Goal: Transaction & Acquisition: Purchase product/service

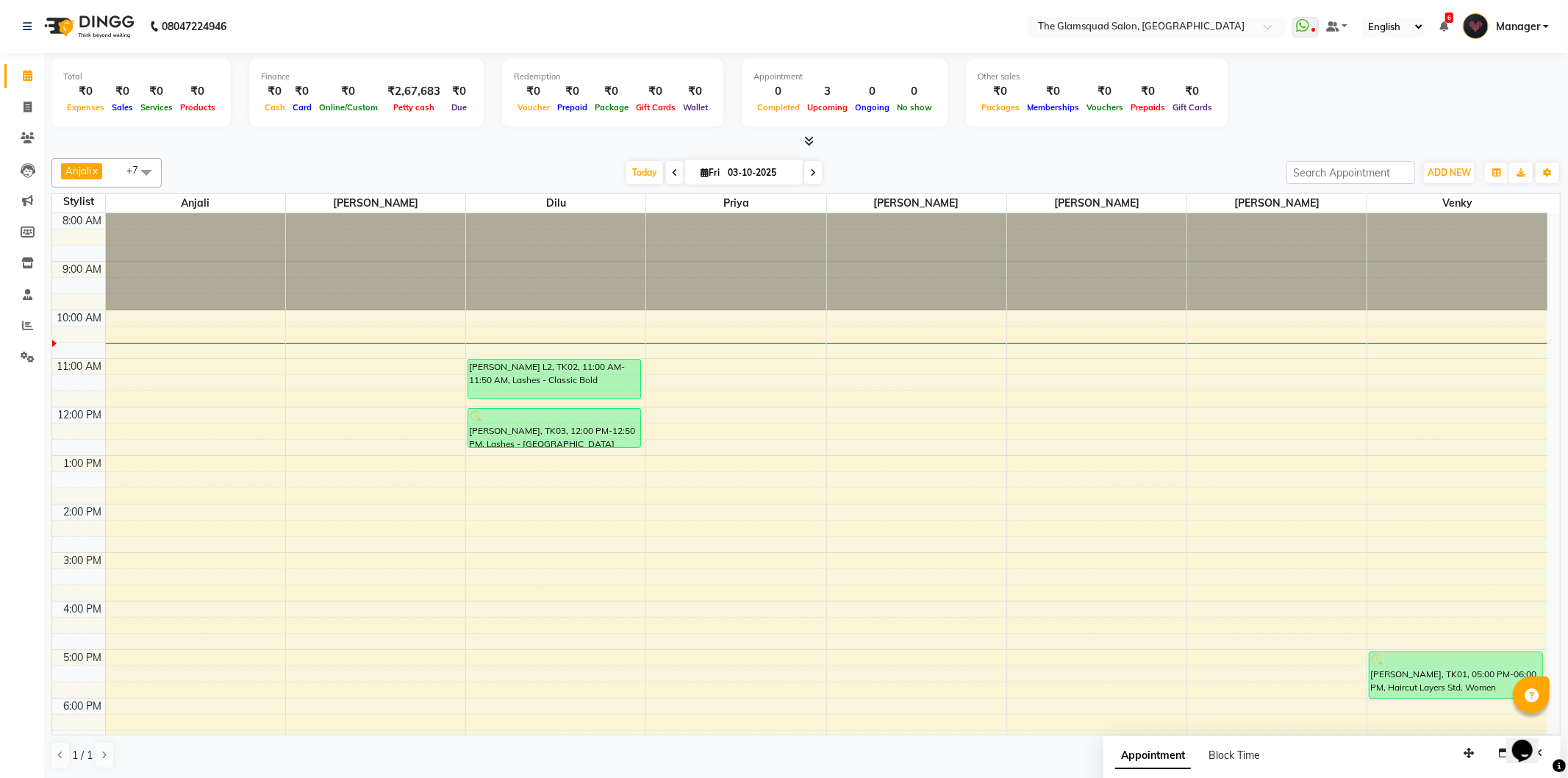
scroll to position [49, 0]
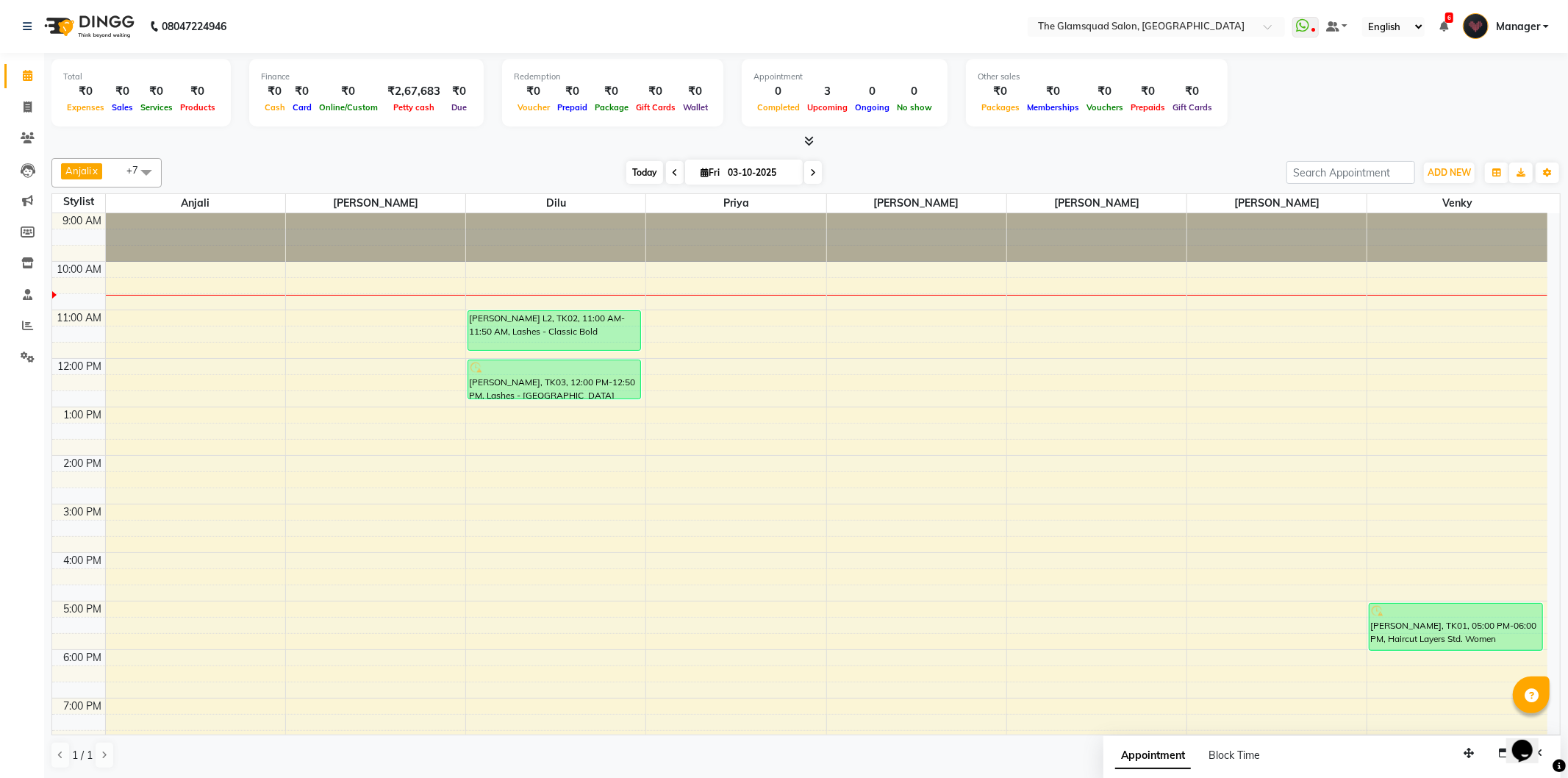
click at [631, 179] on span "Today" at bounding box center [644, 173] width 36 height 23
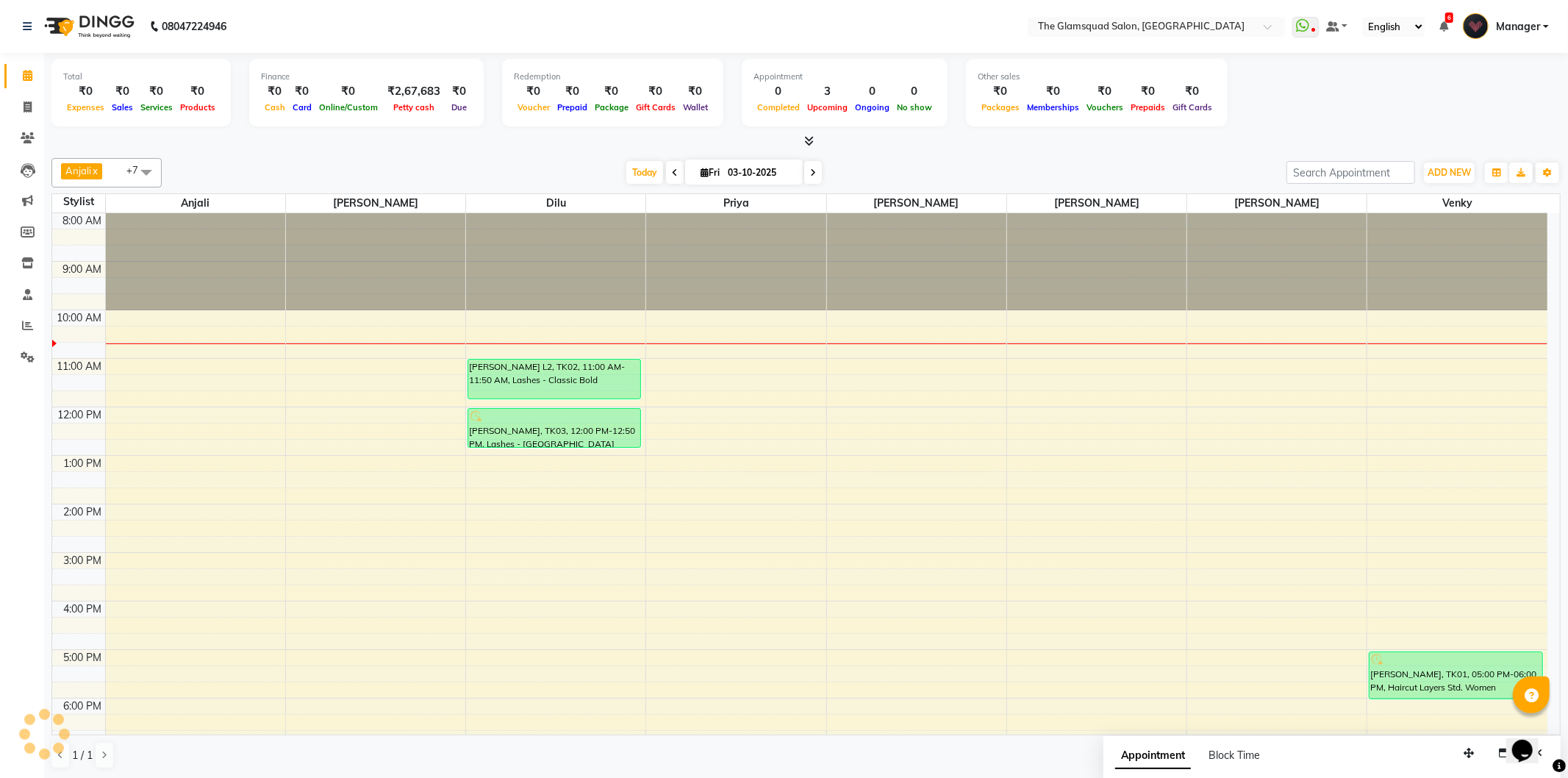
scroll to position [99, 0]
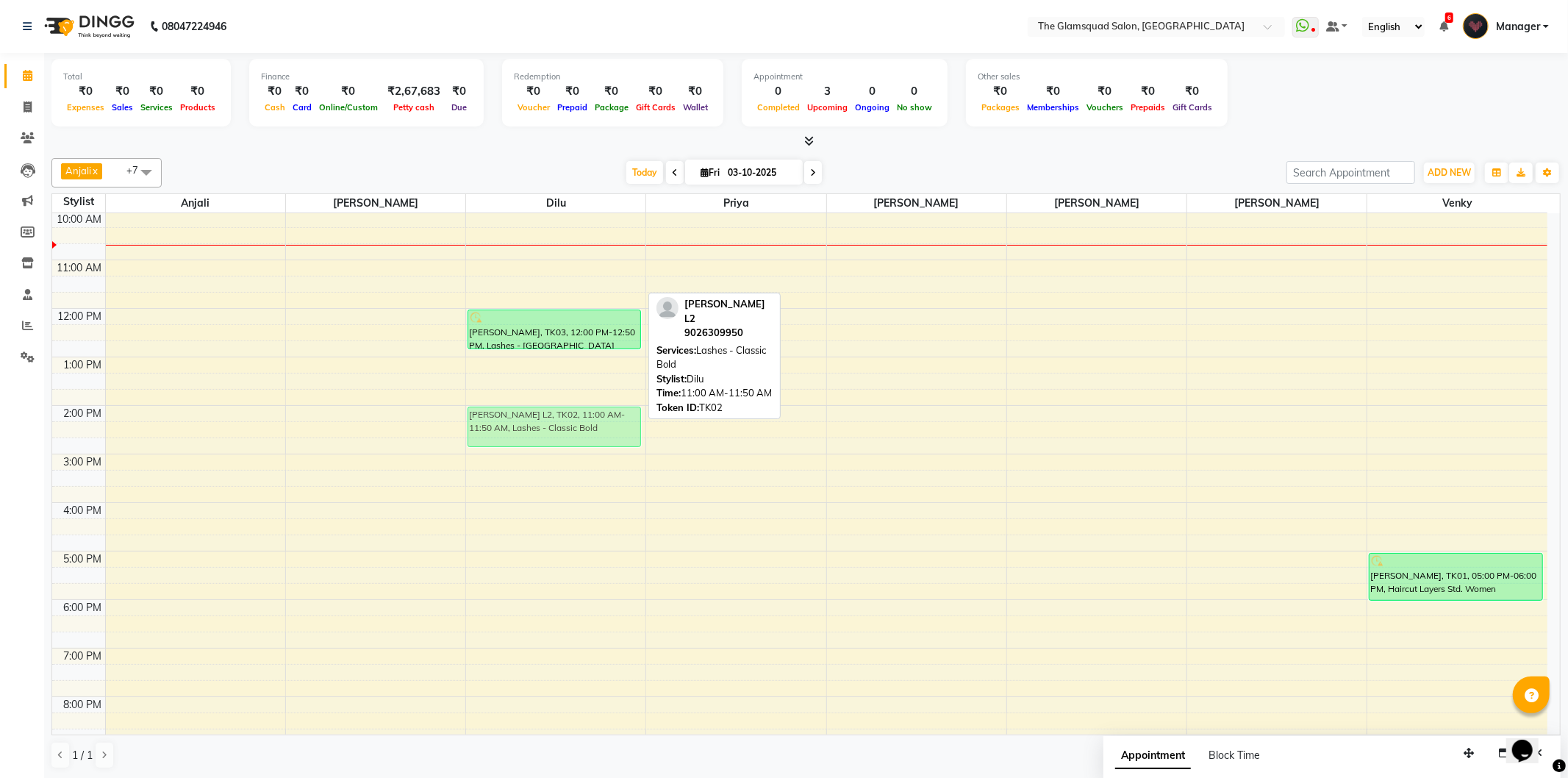
drag, startPoint x: 592, startPoint y: 275, endPoint x: 609, endPoint y: 426, distance: 152.0
click at [609, 426] on div "[PERSON_NAME] L2, TK02, 11:00 AM-11:50 AM, Lashes - Classic Bold [PERSON_NAME],…" at bounding box center [555, 453] width 180 height 679
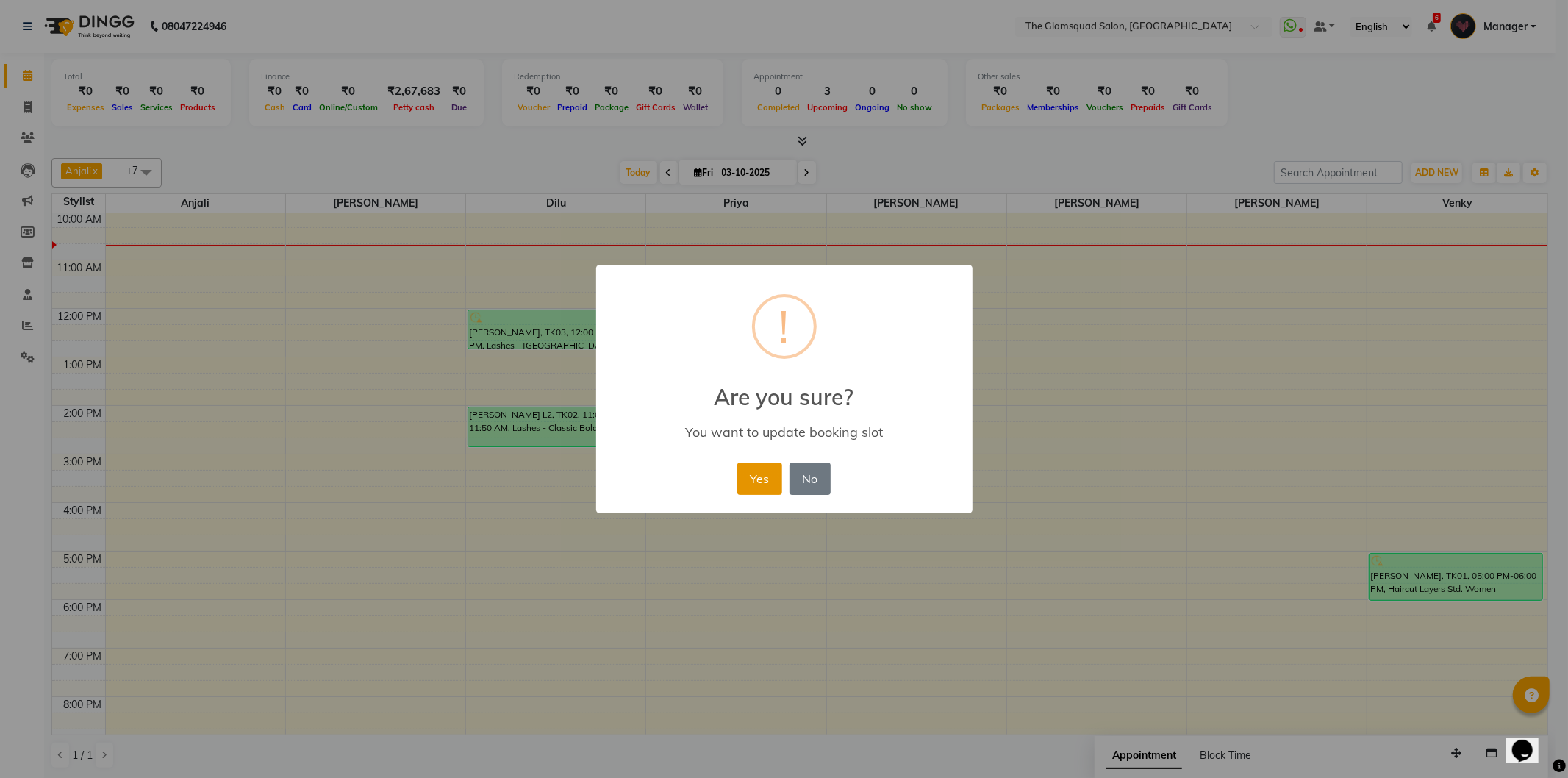
drag, startPoint x: 761, startPoint y: 474, endPoint x: 729, endPoint y: 465, distance: 33.2
click at [761, 474] on button "Yes" at bounding box center [760, 478] width 45 height 33
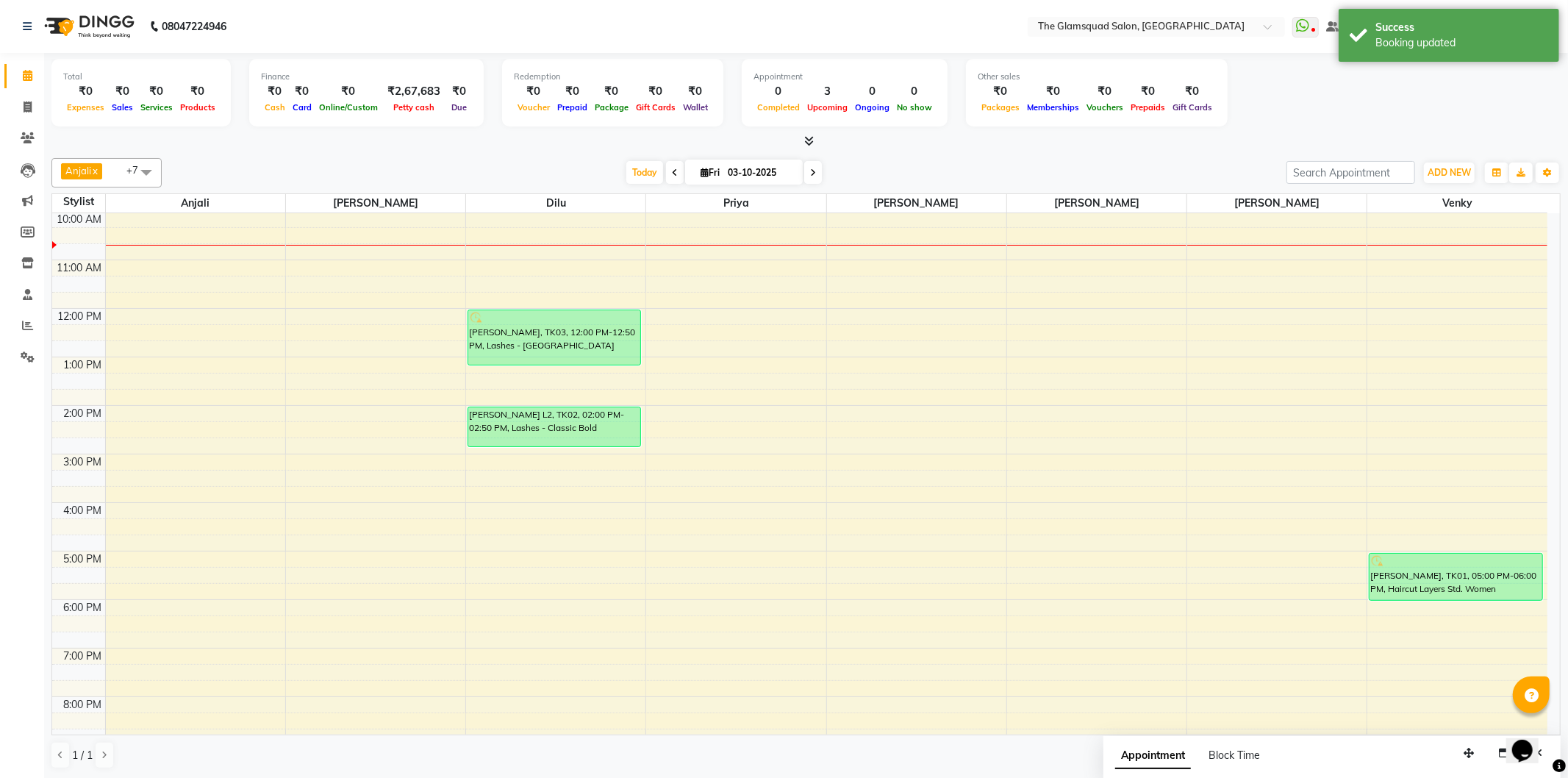
drag, startPoint x: 553, startPoint y: 347, endPoint x: 561, endPoint y: 365, distance: 19.7
click at [561, 365] on div "[PERSON_NAME], TK03, 12:00 PM-12:50 PM, Lashes - Mascara [PERSON_NAME] L2, TK02…" at bounding box center [555, 453] width 180 height 679
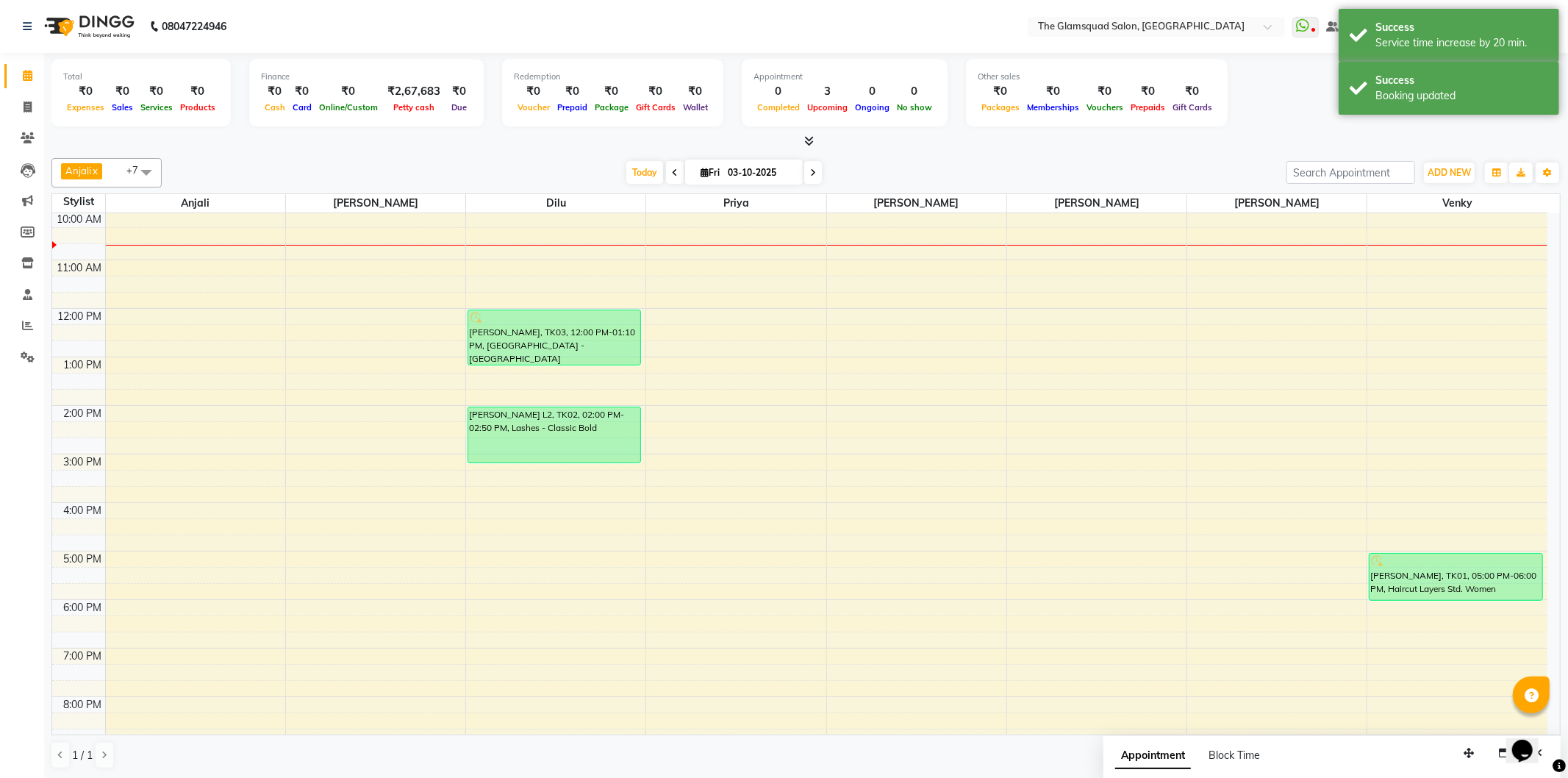
drag, startPoint x: 564, startPoint y: 445, endPoint x: 567, endPoint y: 456, distance: 11.4
click at [567, 456] on div "[PERSON_NAME], TK03, 12:00 PM-01:10 PM, Lashes - Mascara [PERSON_NAME] L2, TK02…" at bounding box center [555, 453] width 180 height 679
click at [633, 182] on span "Today" at bounding box center [644, 173] width 36 height 23
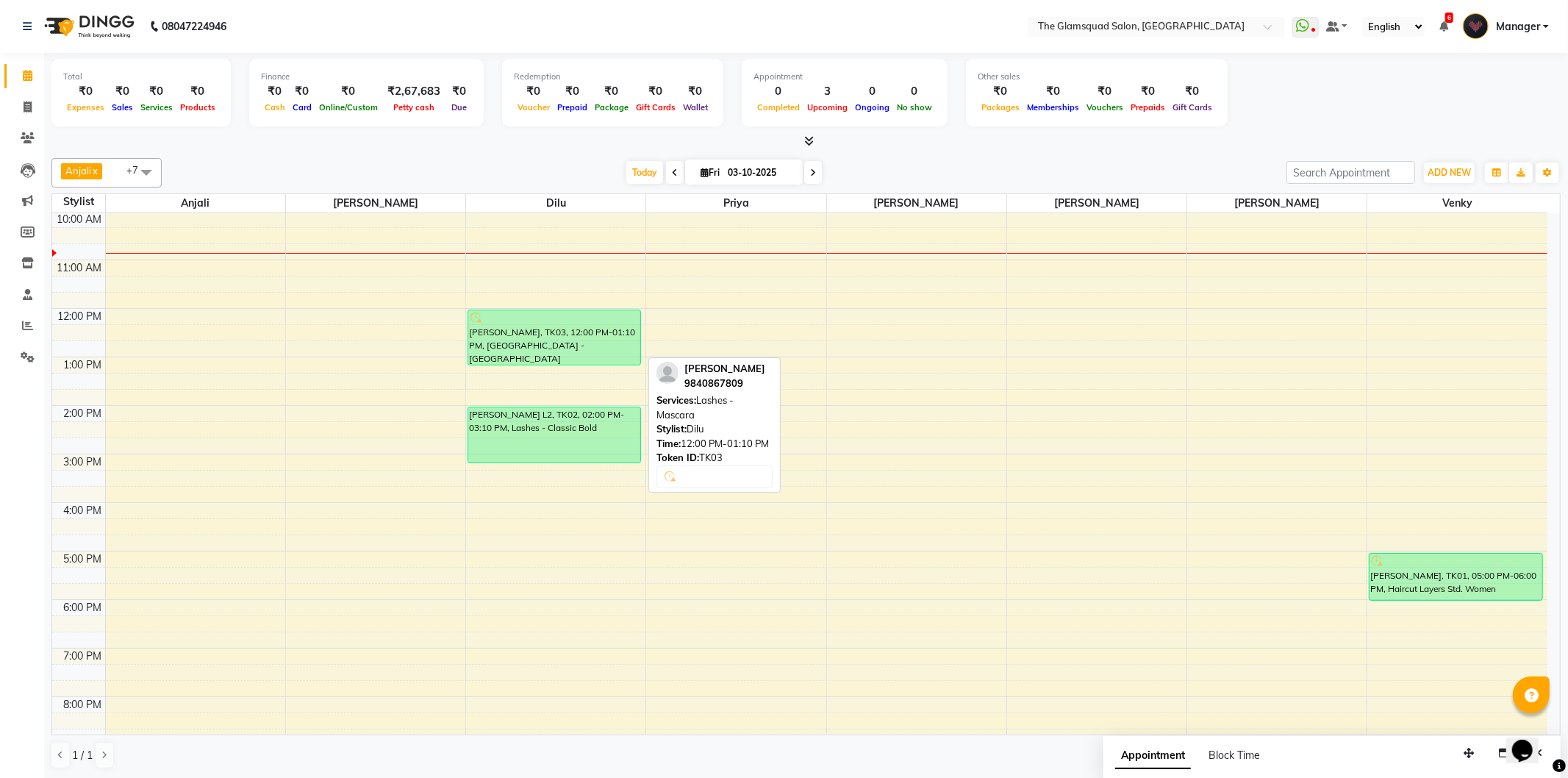
click at [577, 322] on div at bounding box center [554, 318] width 171 height 14
click at [581, 320] on div at bounding box center [554, 318] width 171 height 14
select select "6"
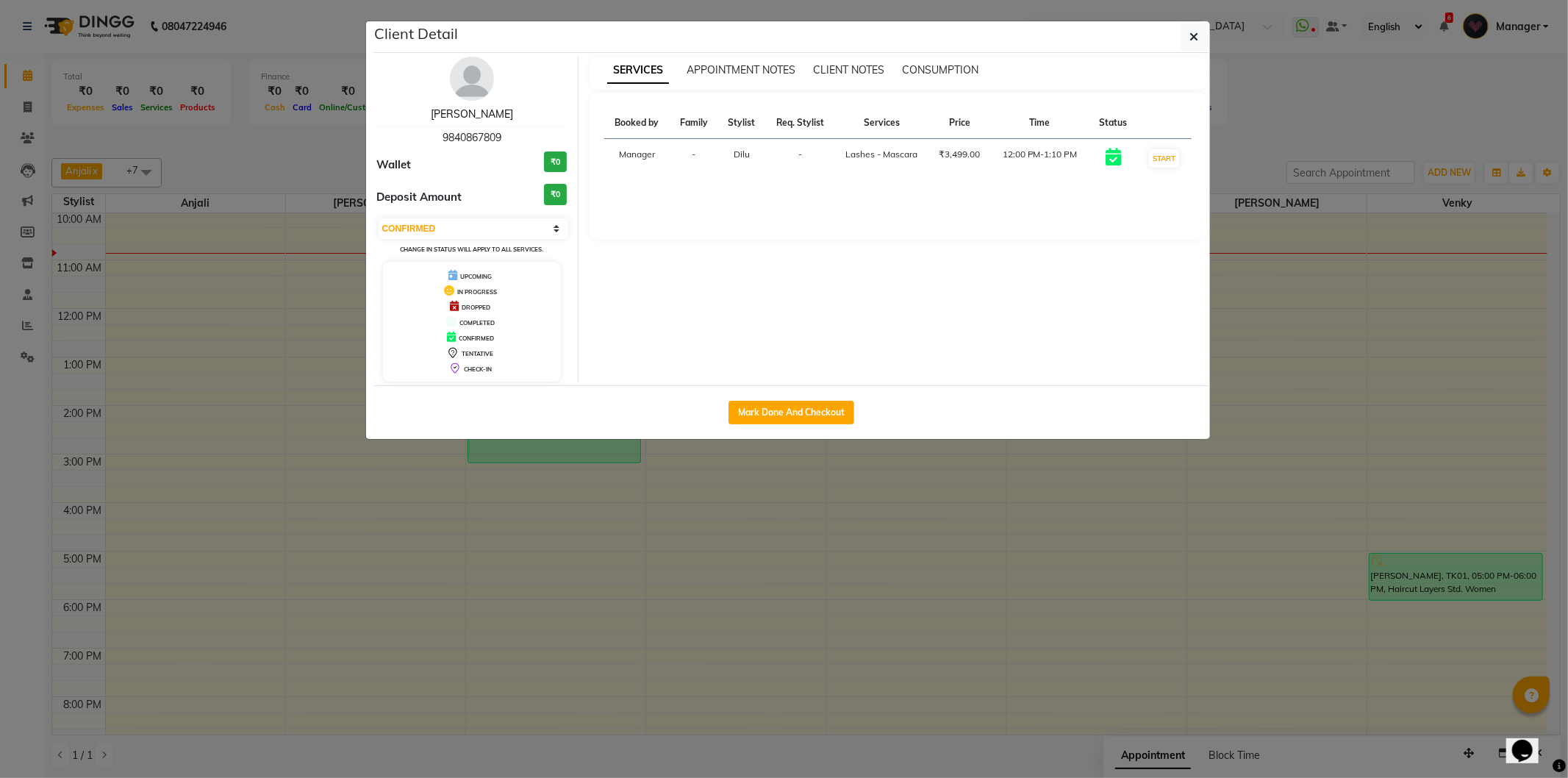
click at [471, 118] on link "[PERSON_NAME]" at bounding box center [472, 114] width 83 height 13
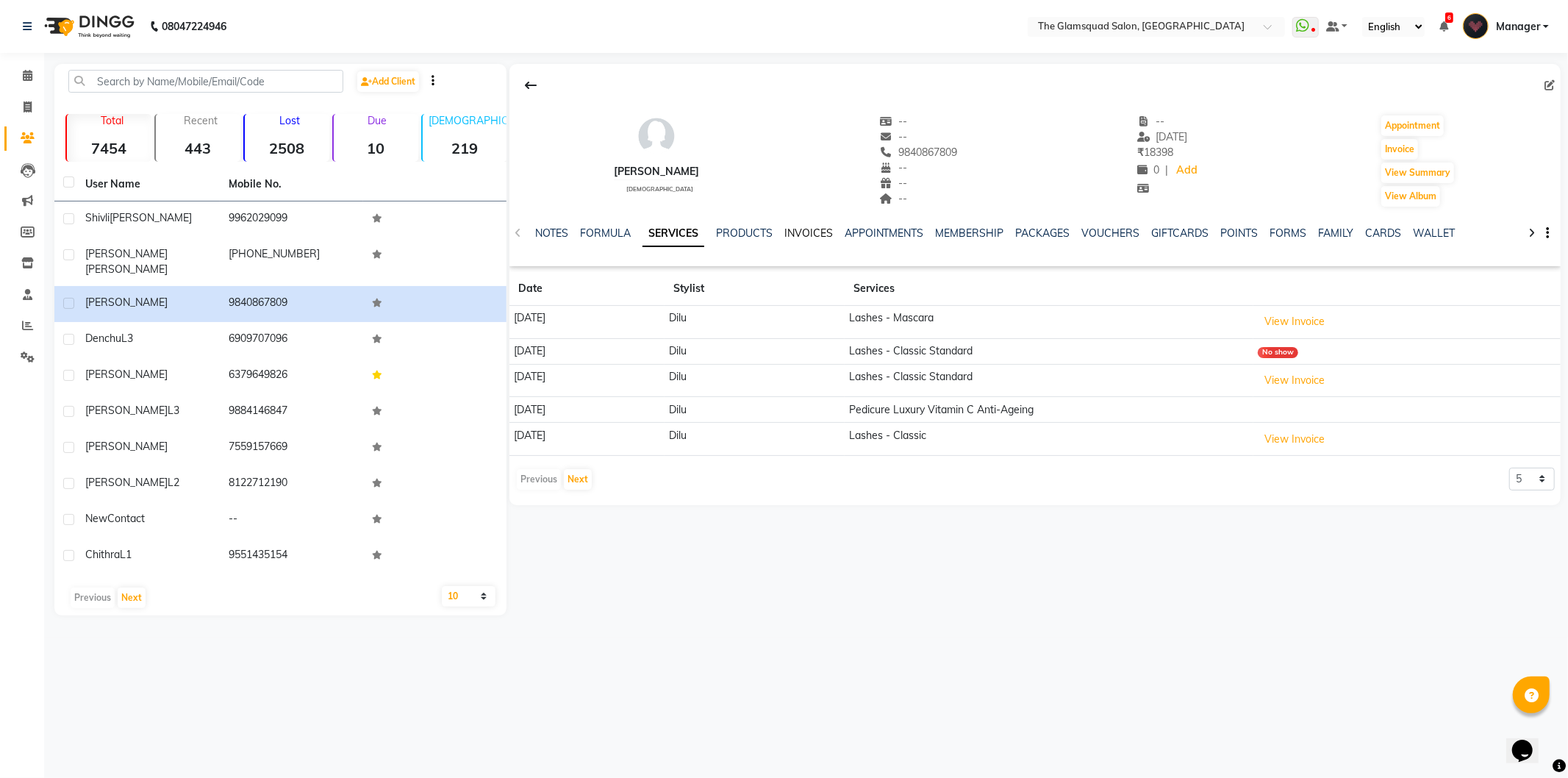
click at [803, 236] on link "INVOICES" at bounding box center [808, 233] width 49 height 13
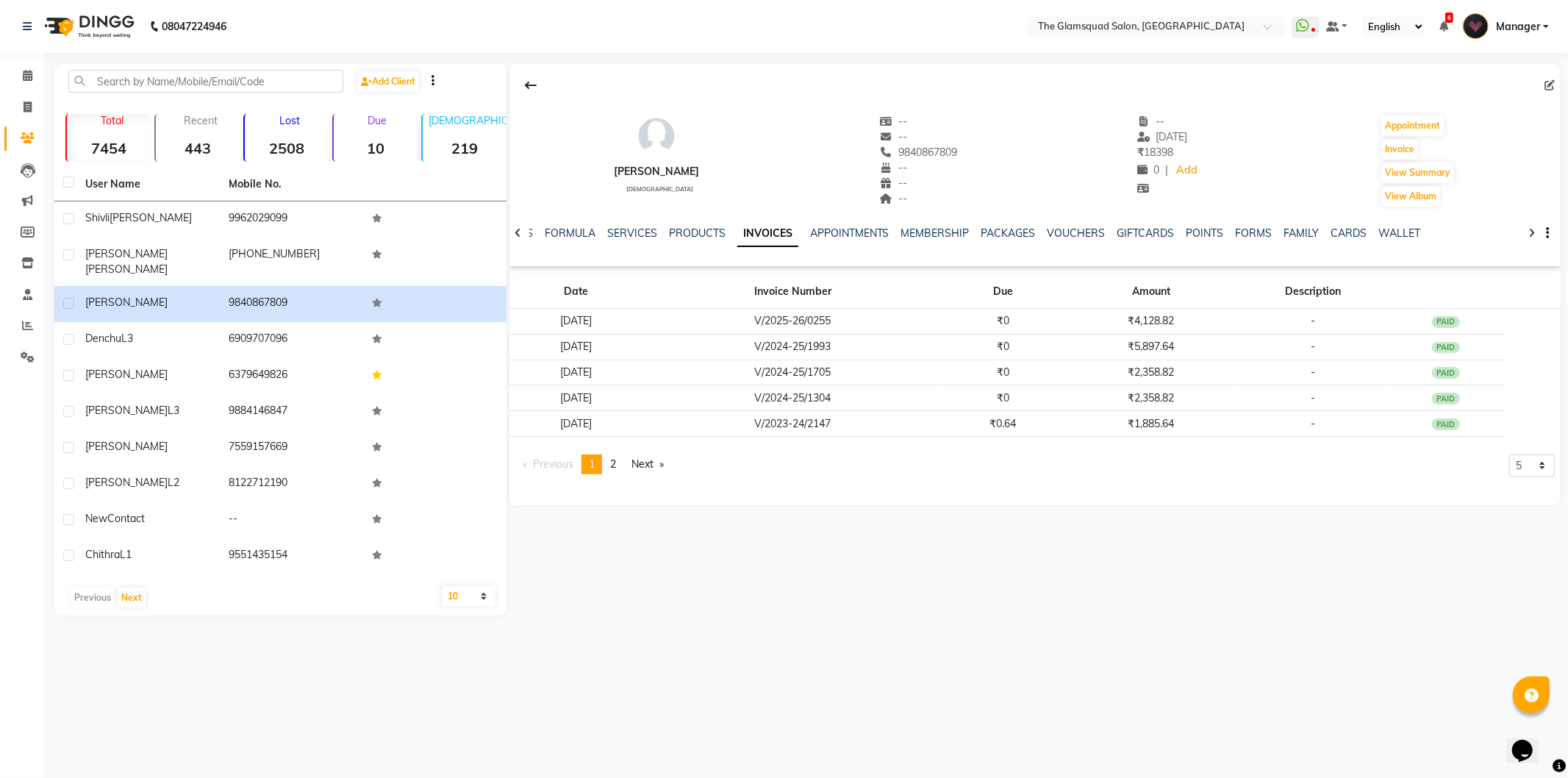
click at [775, 136] on div "[PERSON_NAME] [DEMOGRAPHIC_DATA] -- -- 9840867809 -- -- -- -- [DATE] ₹ 18398 0 …" at bounding box center [1034, 153] width 1051 height 109
click at [24, 67] on span at bounding box center [27, 76] width 26 height 17
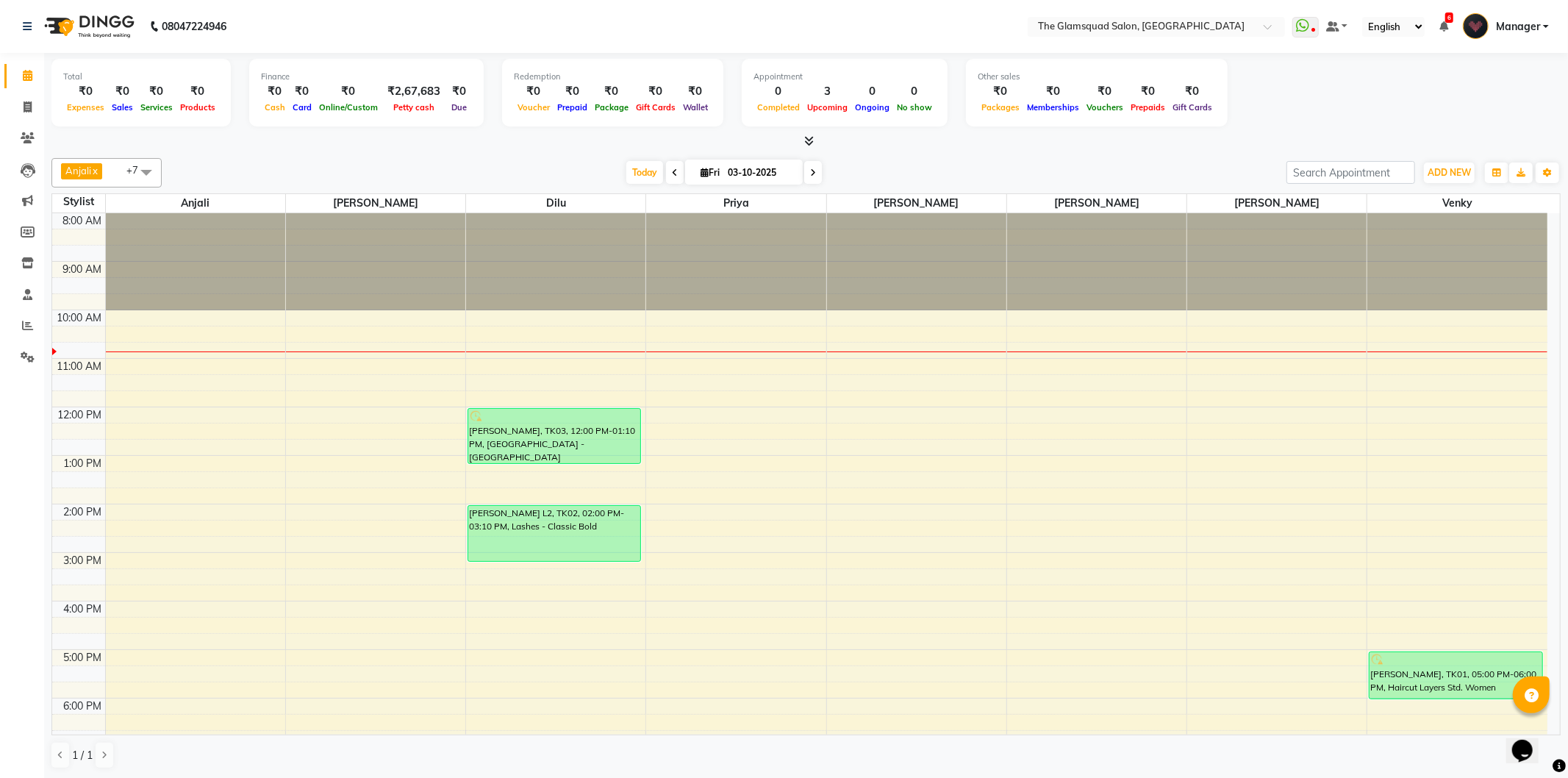
click at [665, 170] on span at bounding box center [674, 173] width 17 height 23
type input "02-10-2025"
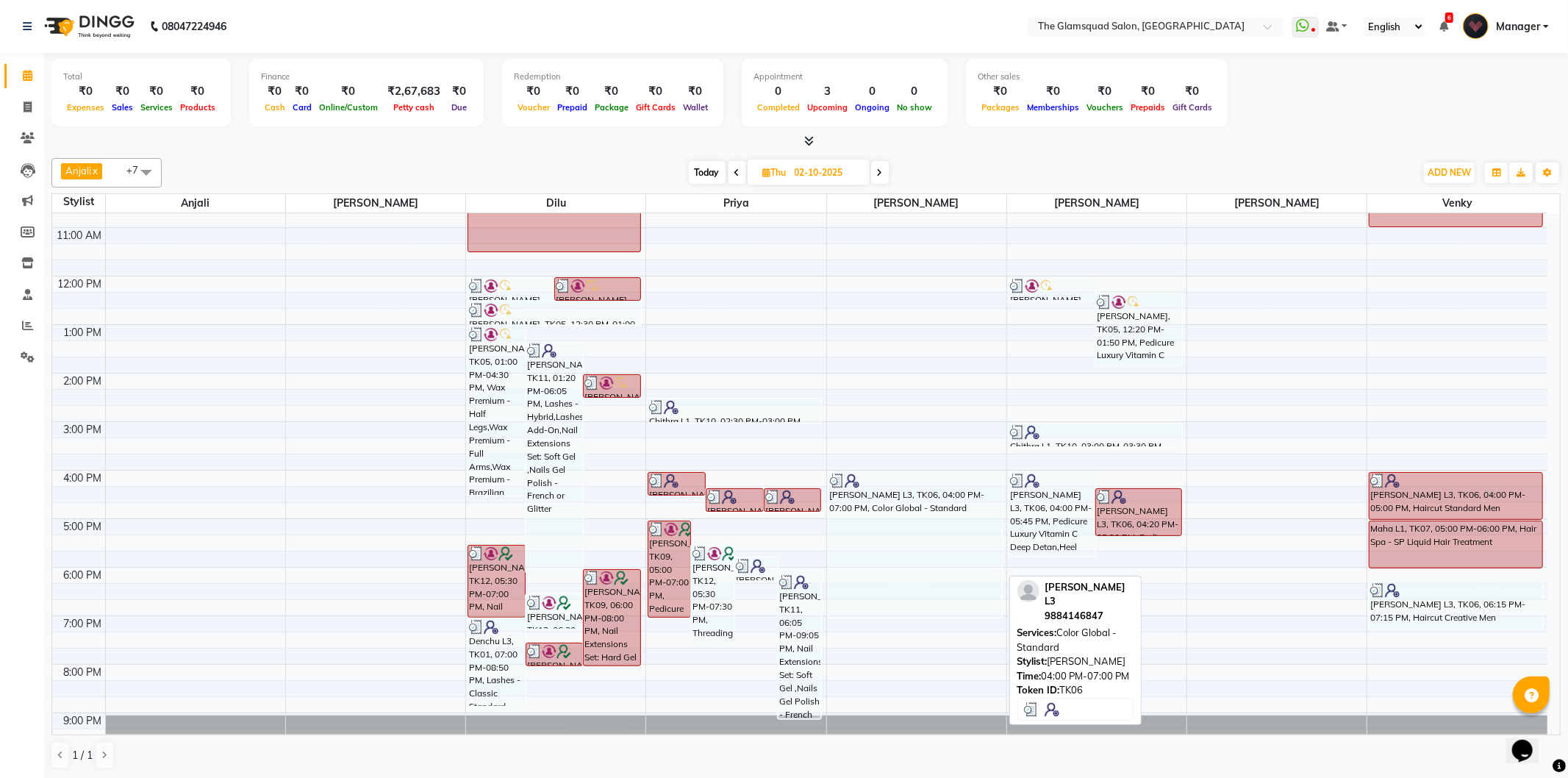
scroll to position [159, 0]
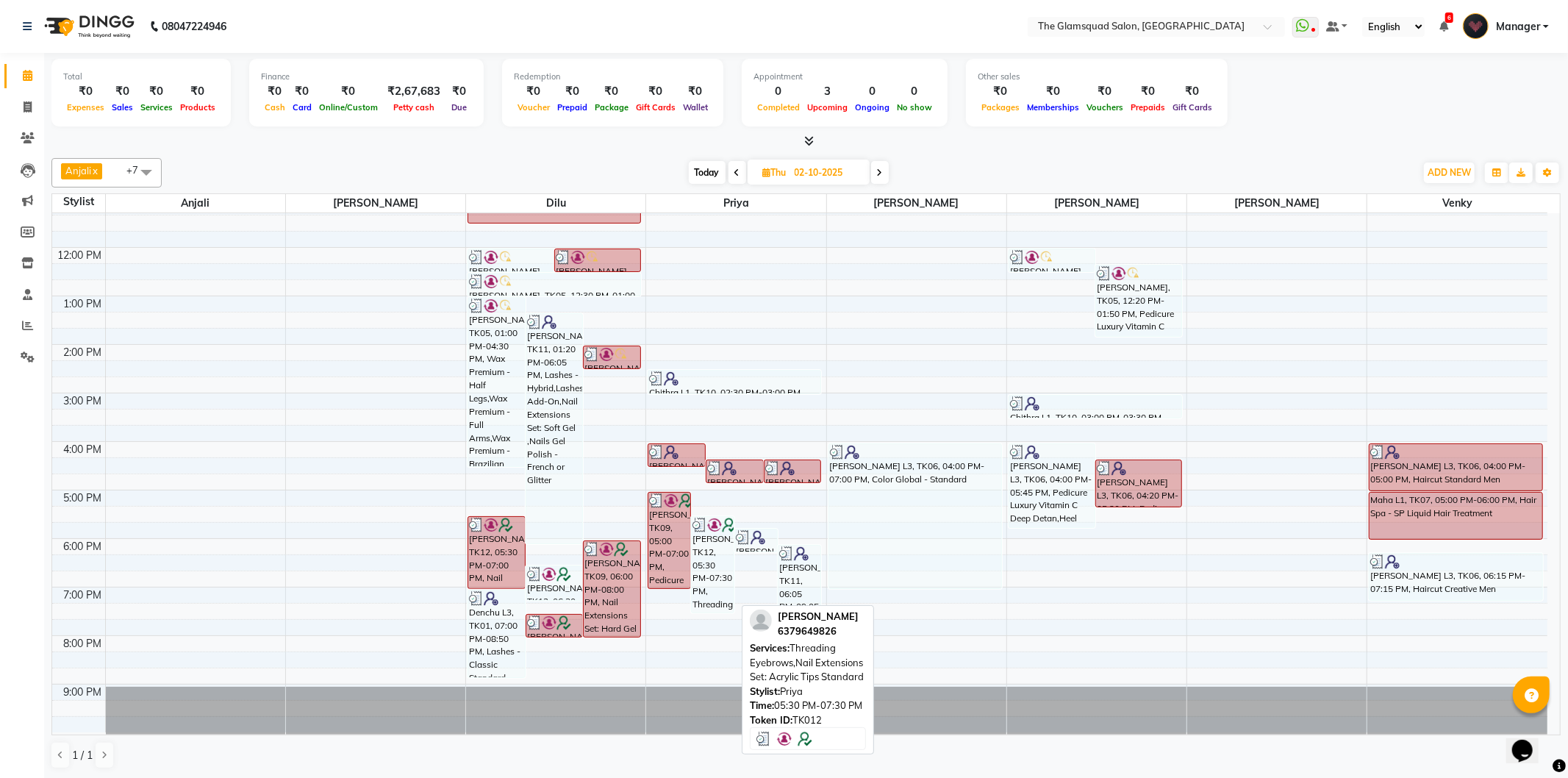
click at [722, 563] on div "[PERSON_NAME], TK12, 05:30 PM-07:30 PM, Threading Eyebrows,Nail Extensions Set:…" at bounding box center [712, 565] width 42 height 96
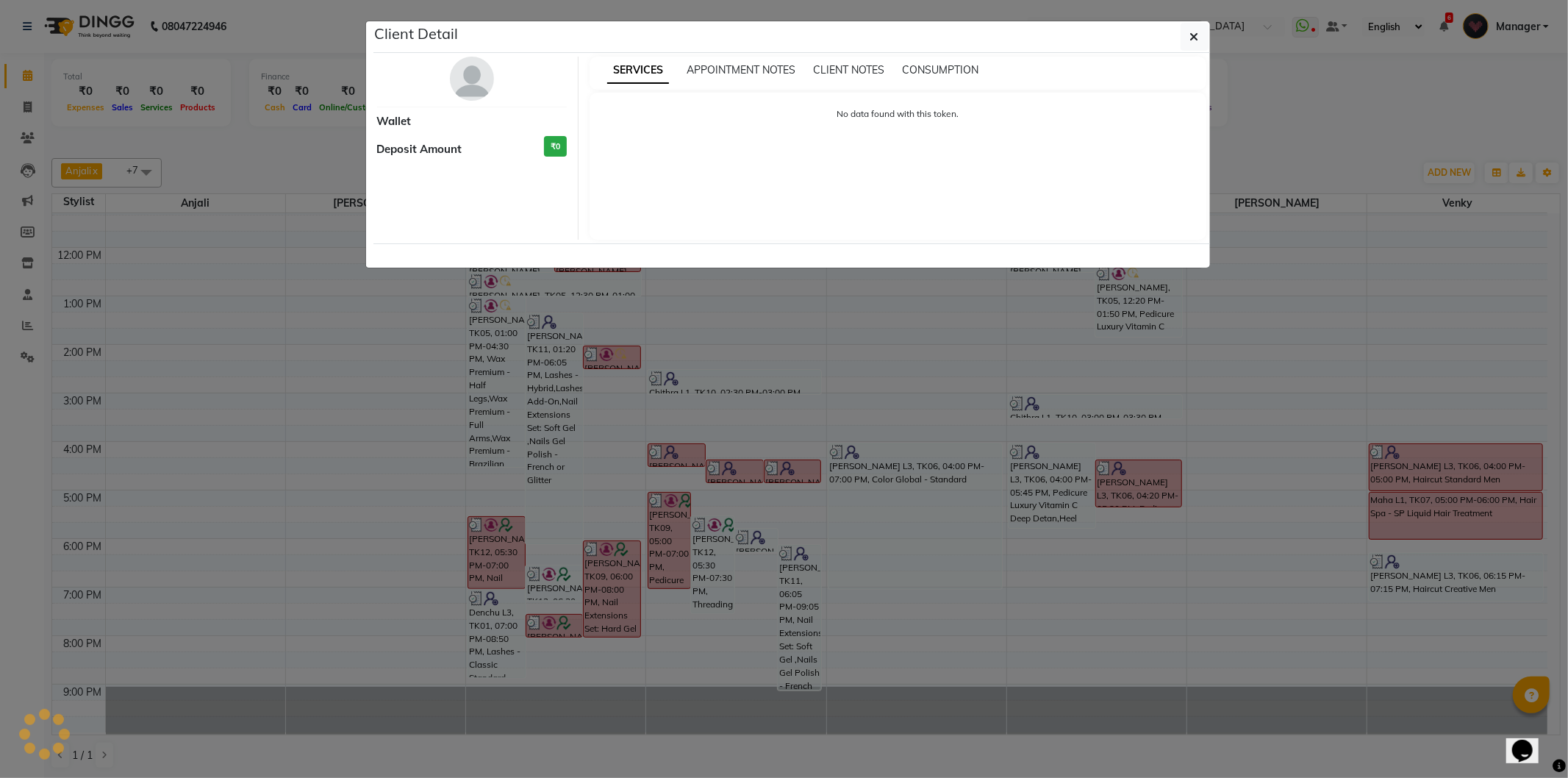
select select "3"
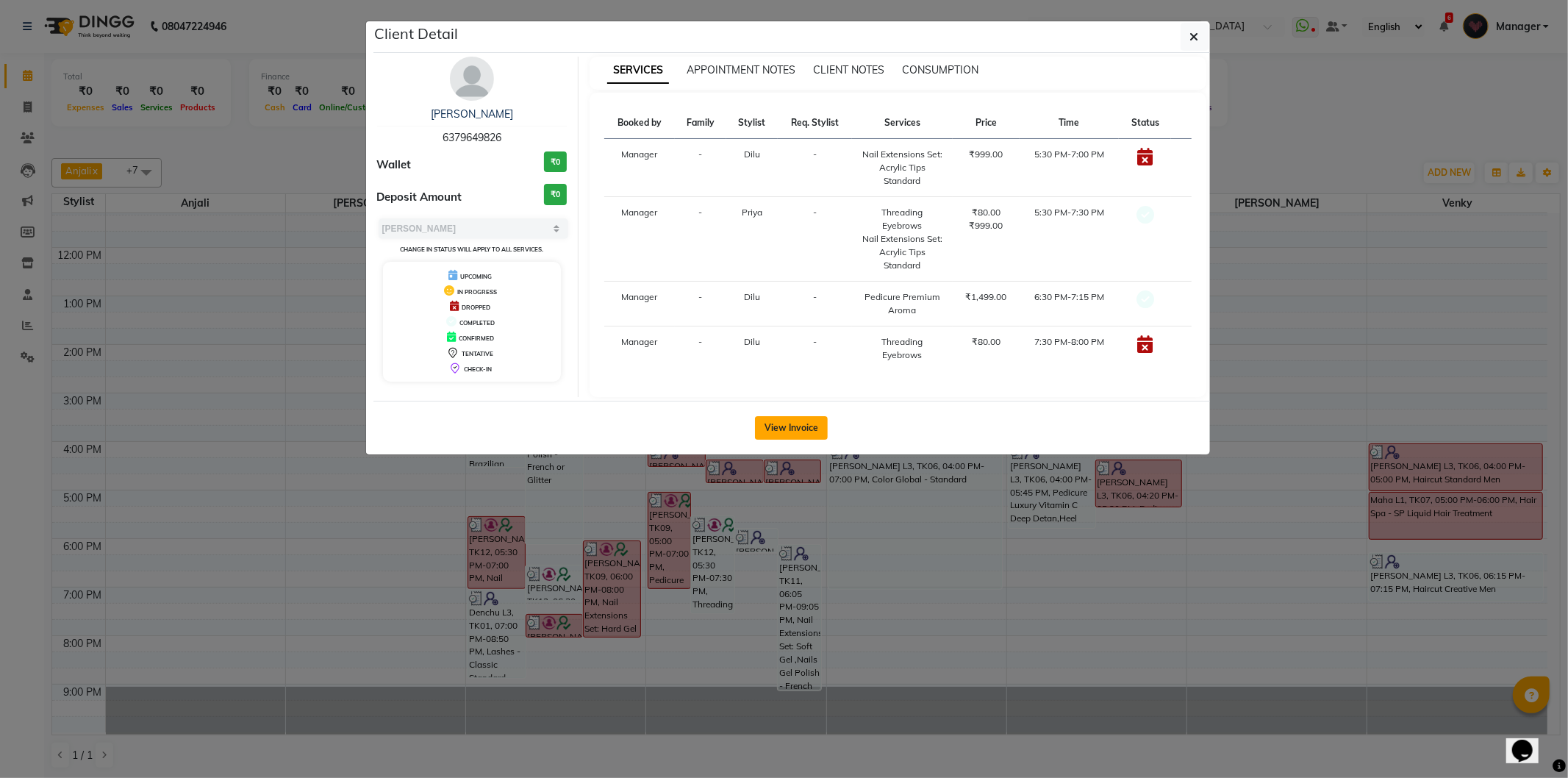
click at [784, 437] on button "View Invoice" at bounding box center [791, 427] width 73 height 23
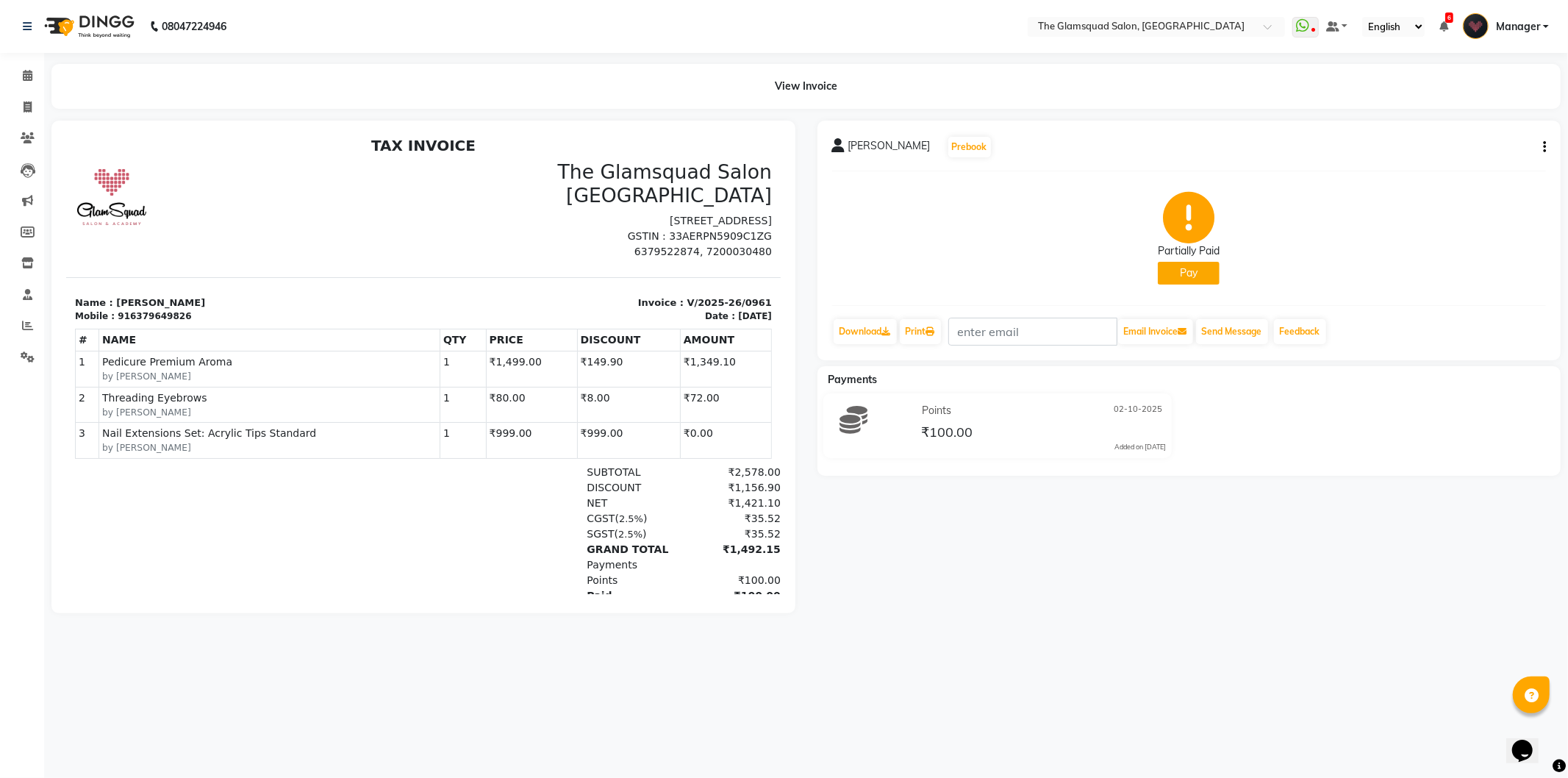
scroll to position [5, 0]
click at [32, 67] on span at bounding box center [27, 76] width 26 height 17
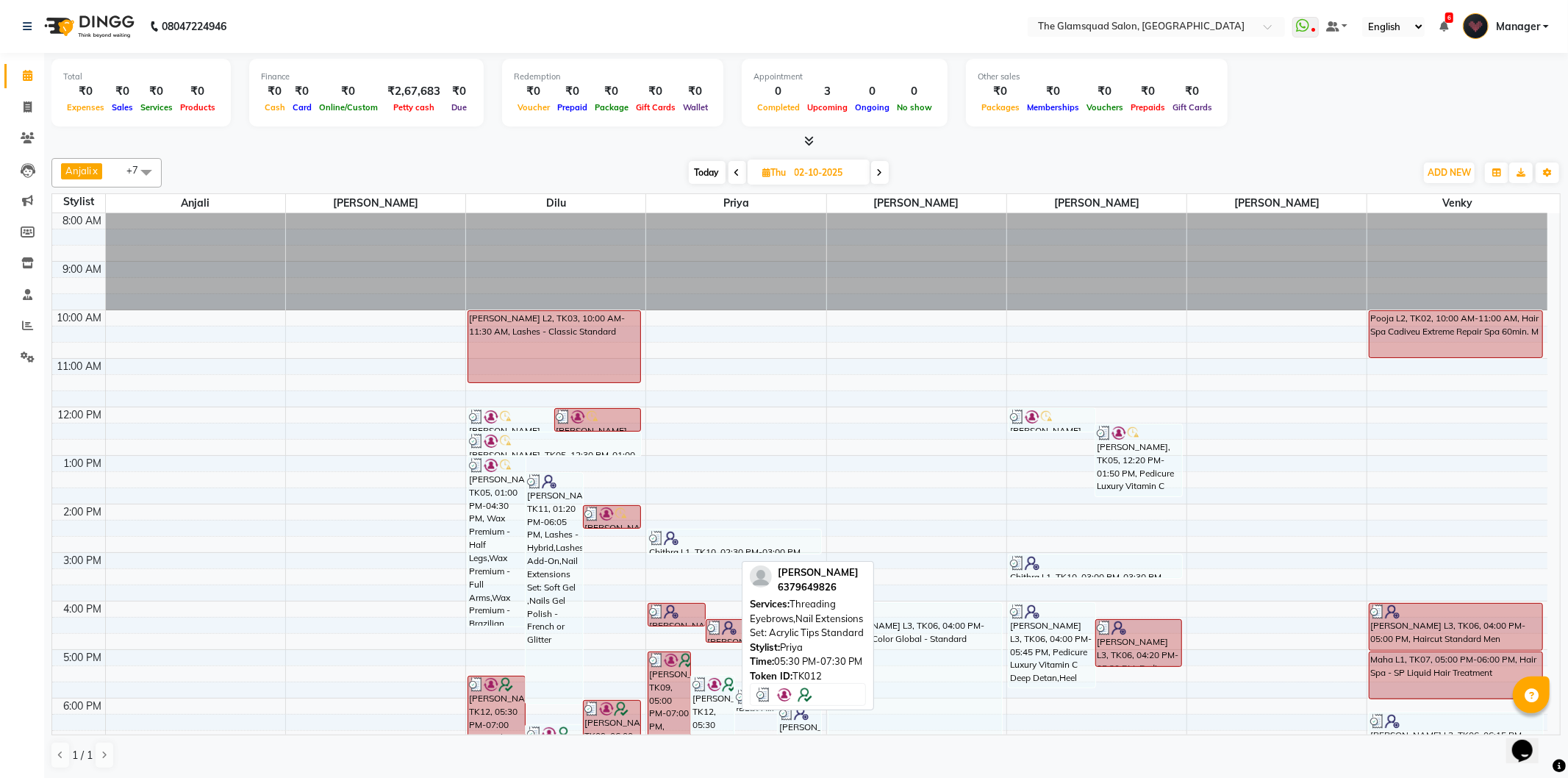
click at [699, 699] on div "[PERSON_NAME], TK12, 05:30 PM-07:30 PM, Threading Eyebrows,Nail Extensions Set:…" at bounding box center [712, 724] width 42 height 96
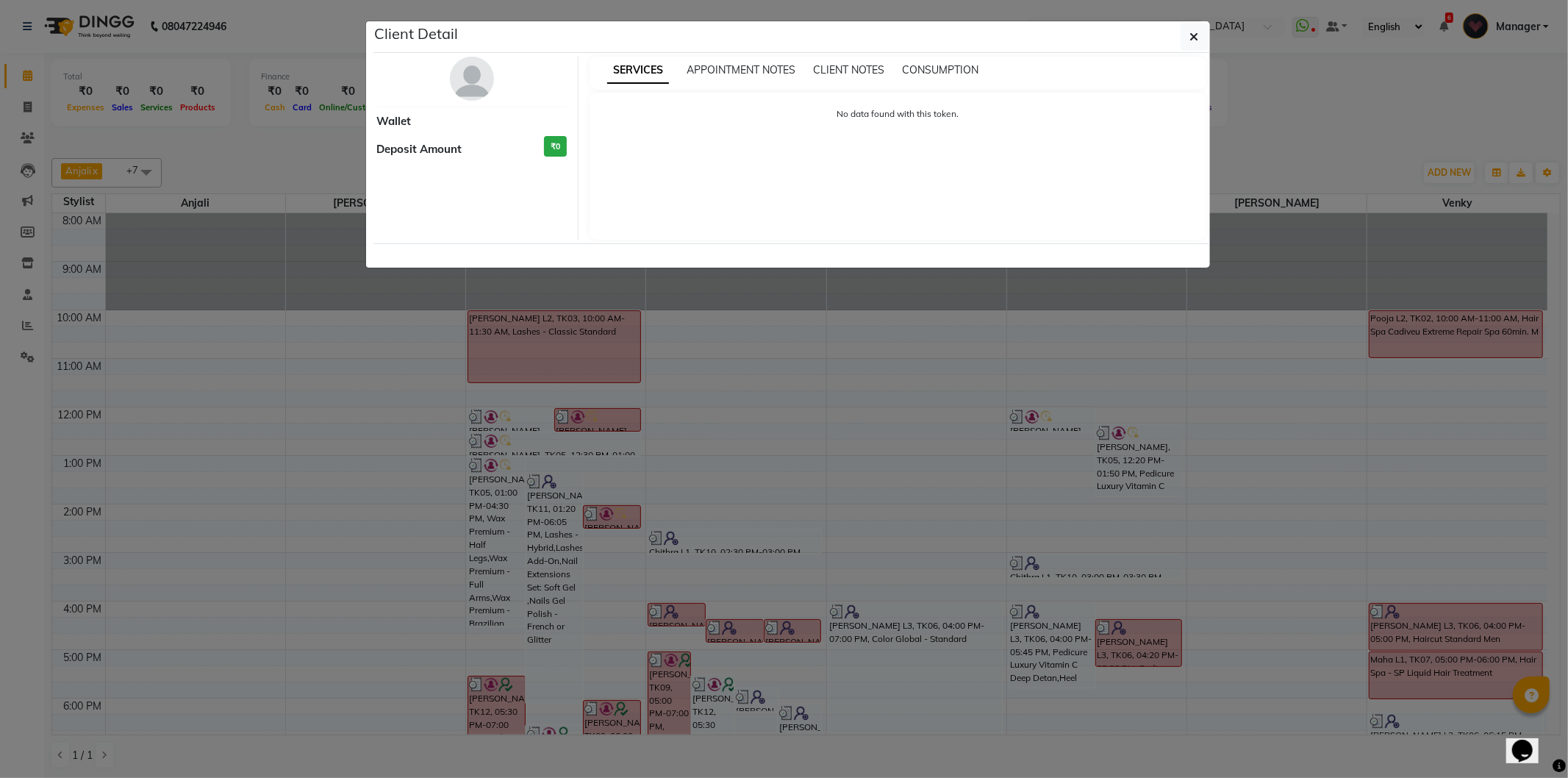
select select "3"
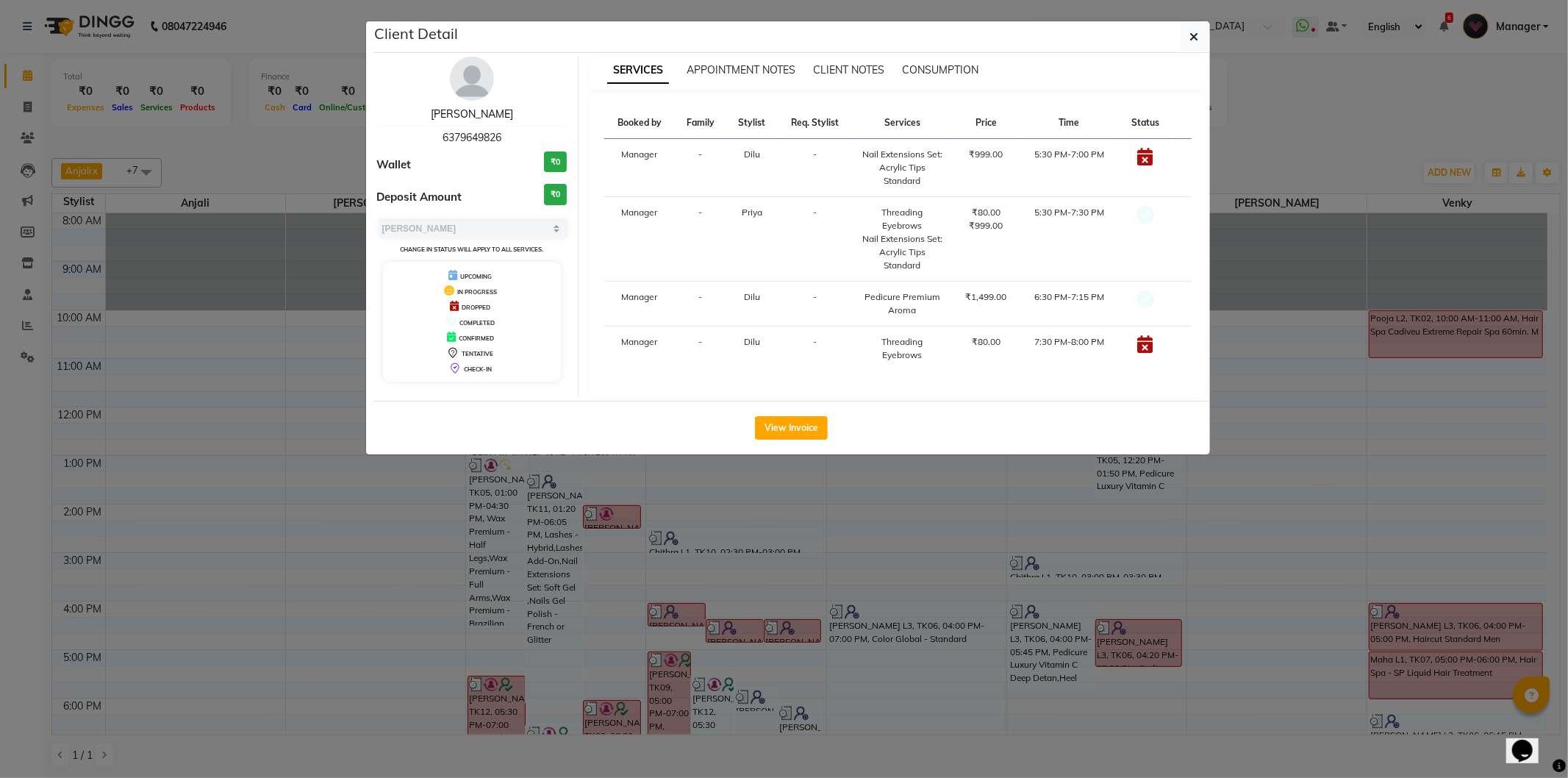
click at [474, 110] on link "[PERSON_NAME]" at bounding box center [472, 114] width 83 height 13
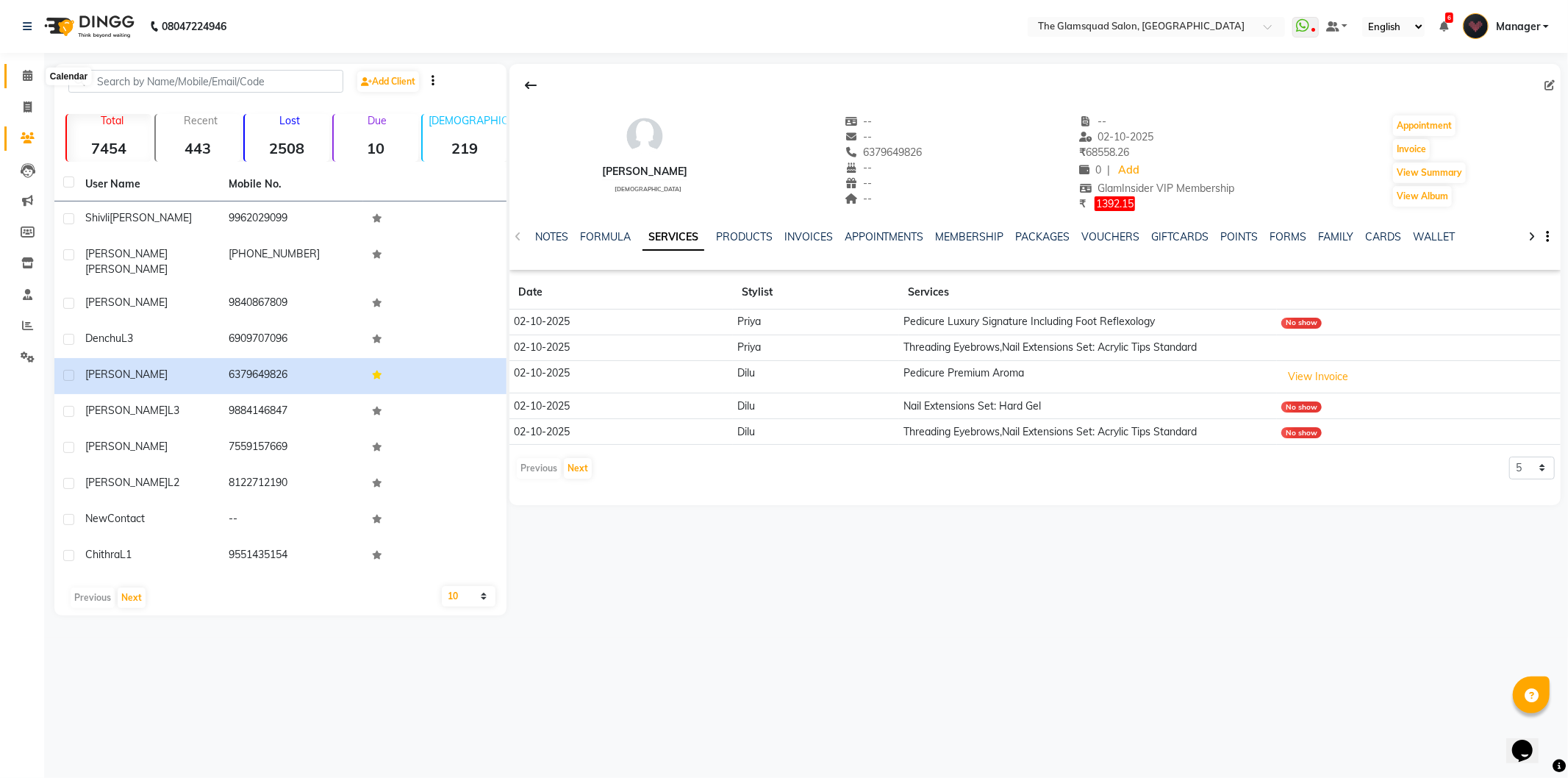
drag, startPoint x: 30, startPoint y: 75, endPoint x: 40, endPoint y: 74, distance: 10.0
click at [30, 75] on icon at bounding box center [28, 75] width 10 height 11
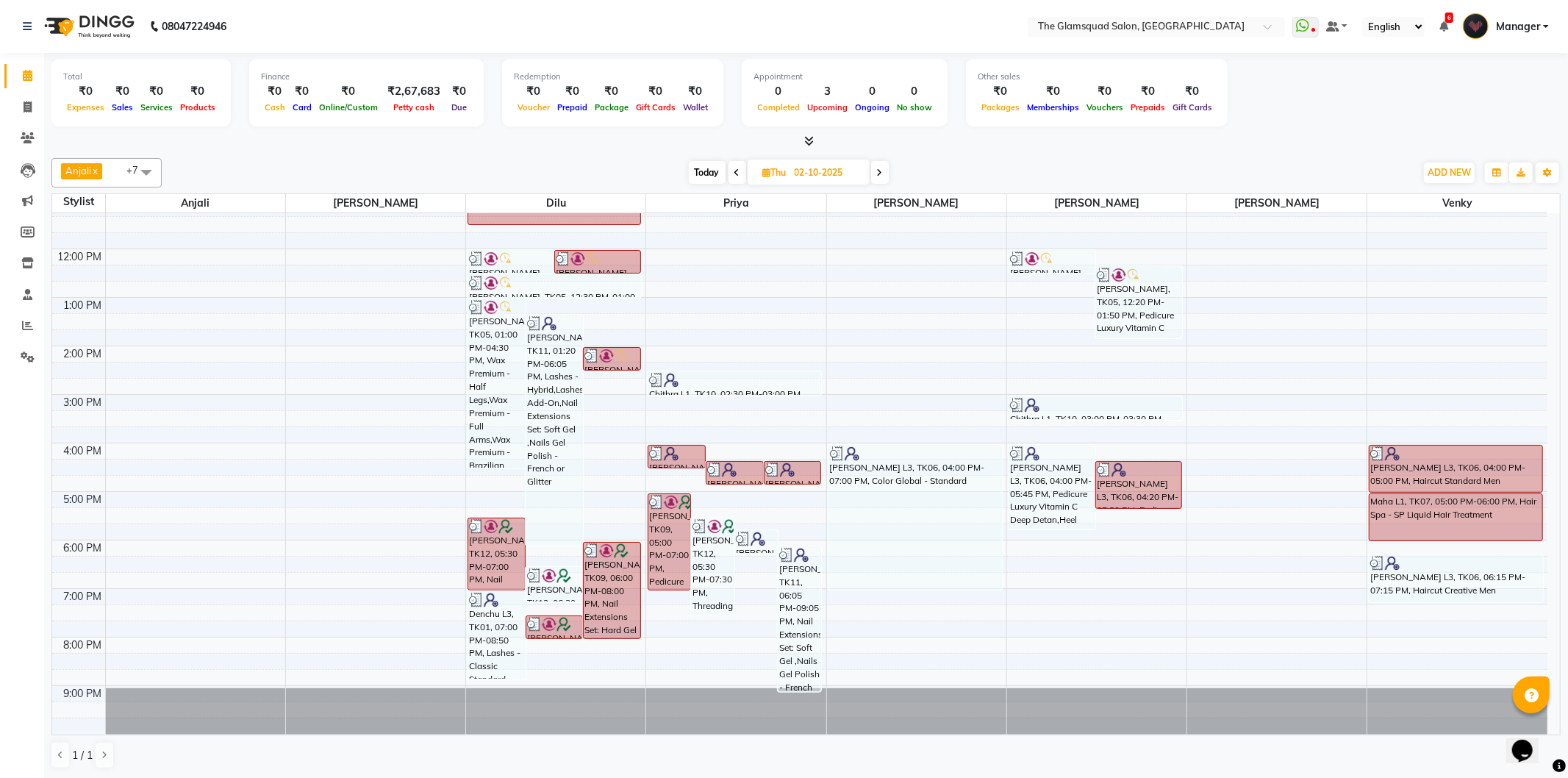
scroll to position [159, 0]
click at [722, 561] on div "[PERSON_NAME], TK12, 05:30 PM-07:30 PM, Threading Eyebrows,Nail Extensions Set:…" at bounding box center [712, 565] width 42 height 96
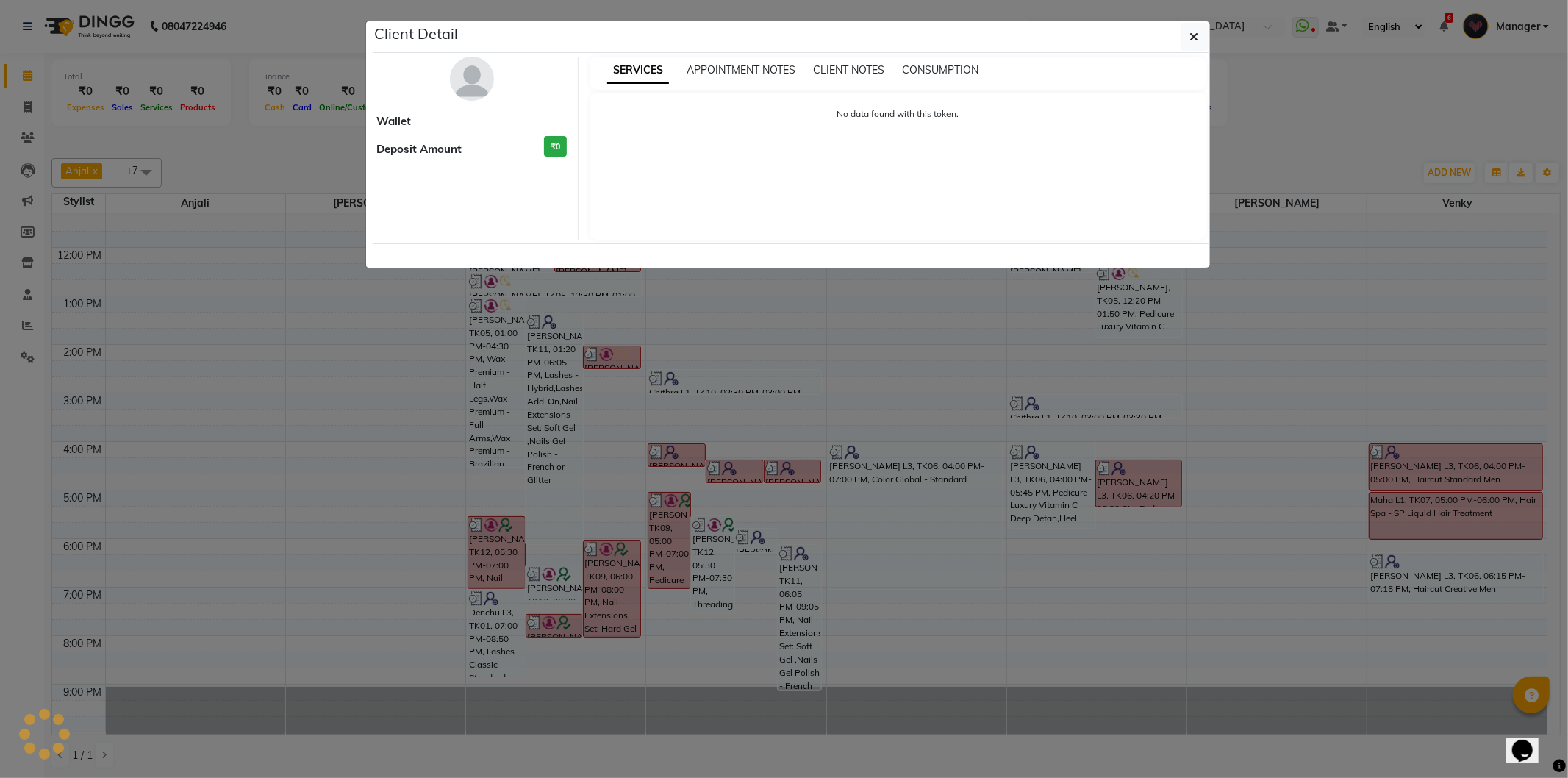
select select "3"
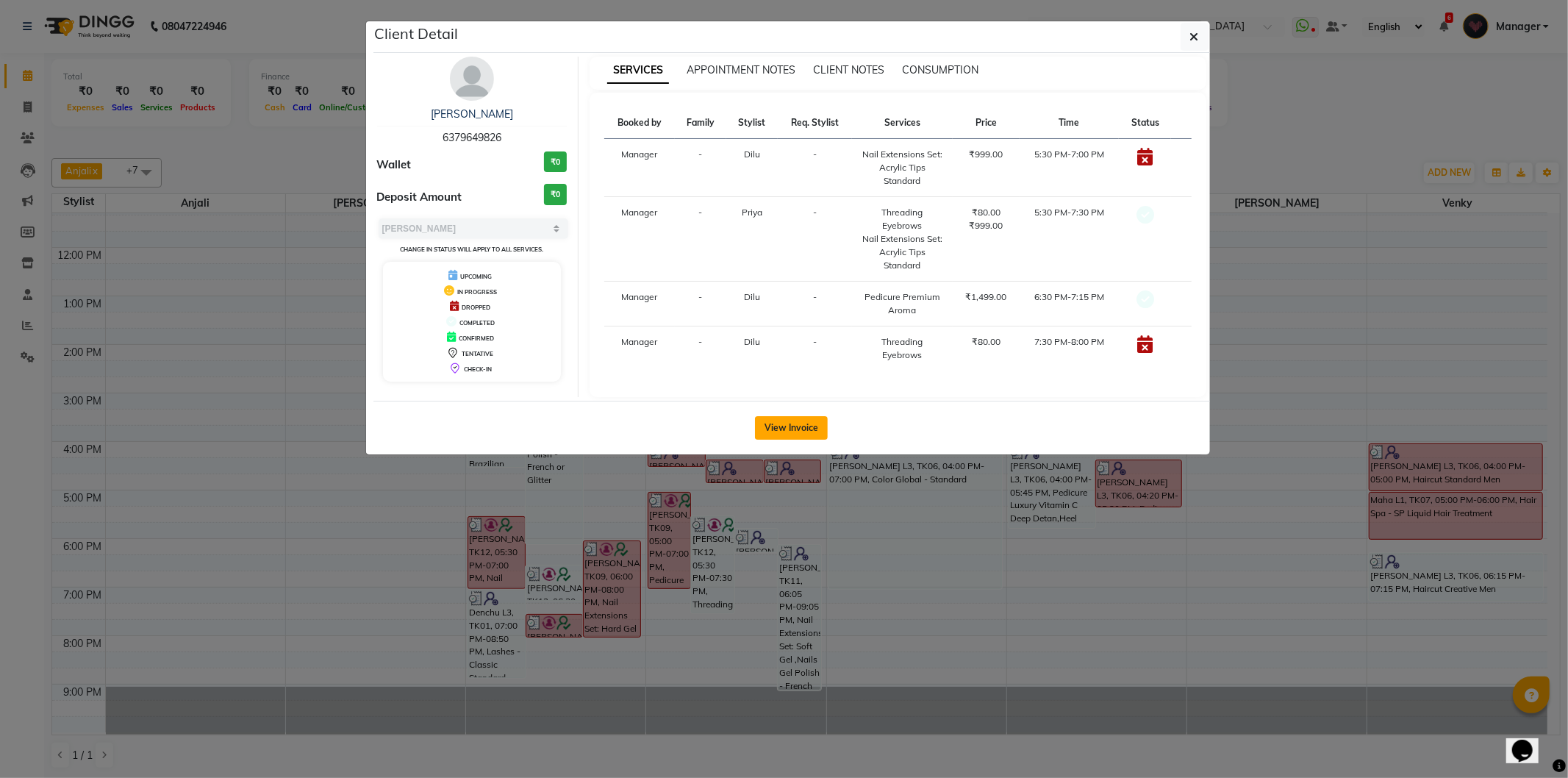
click at [790, 429] on button "View Invoice" at bounding box center [791, 427] width 73 height 23
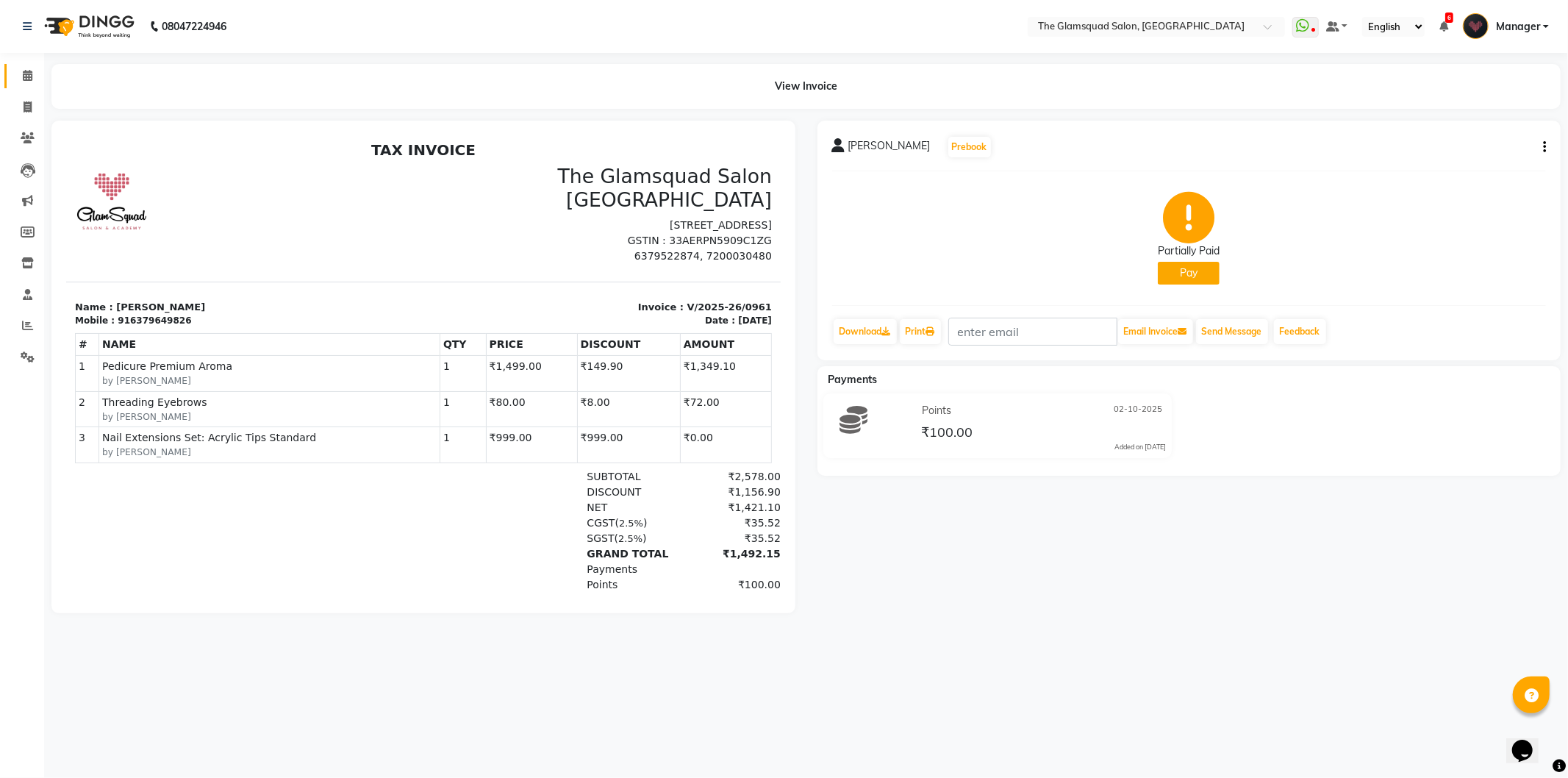
scroll to position [5, 0]
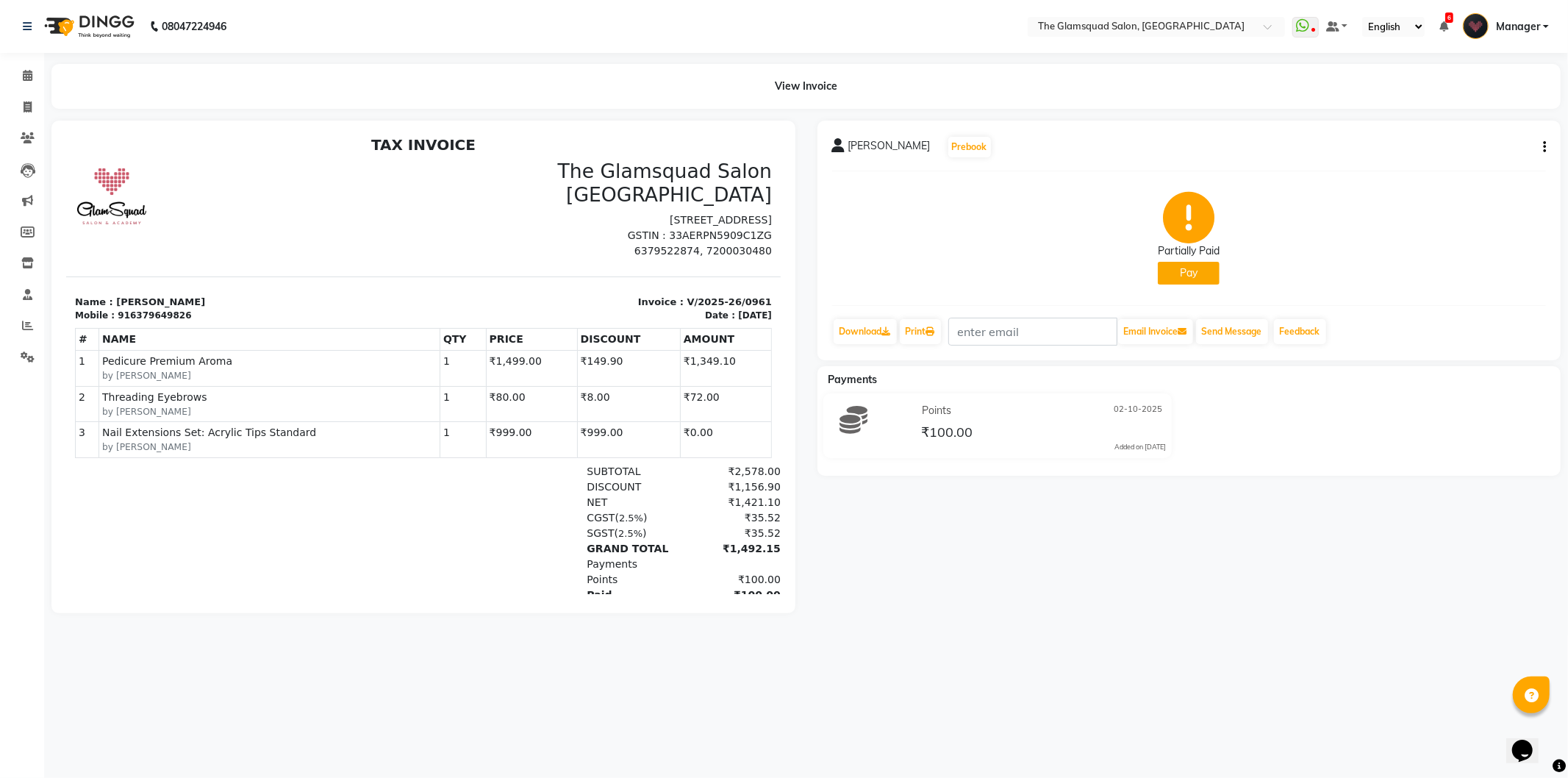
click at [1541, 146] on button "button" at bounding box center [1541, 147] width 9 height 15
click at [1196, 275] on button "Pay" at bounding box center [1189, 273] width 61 height 23
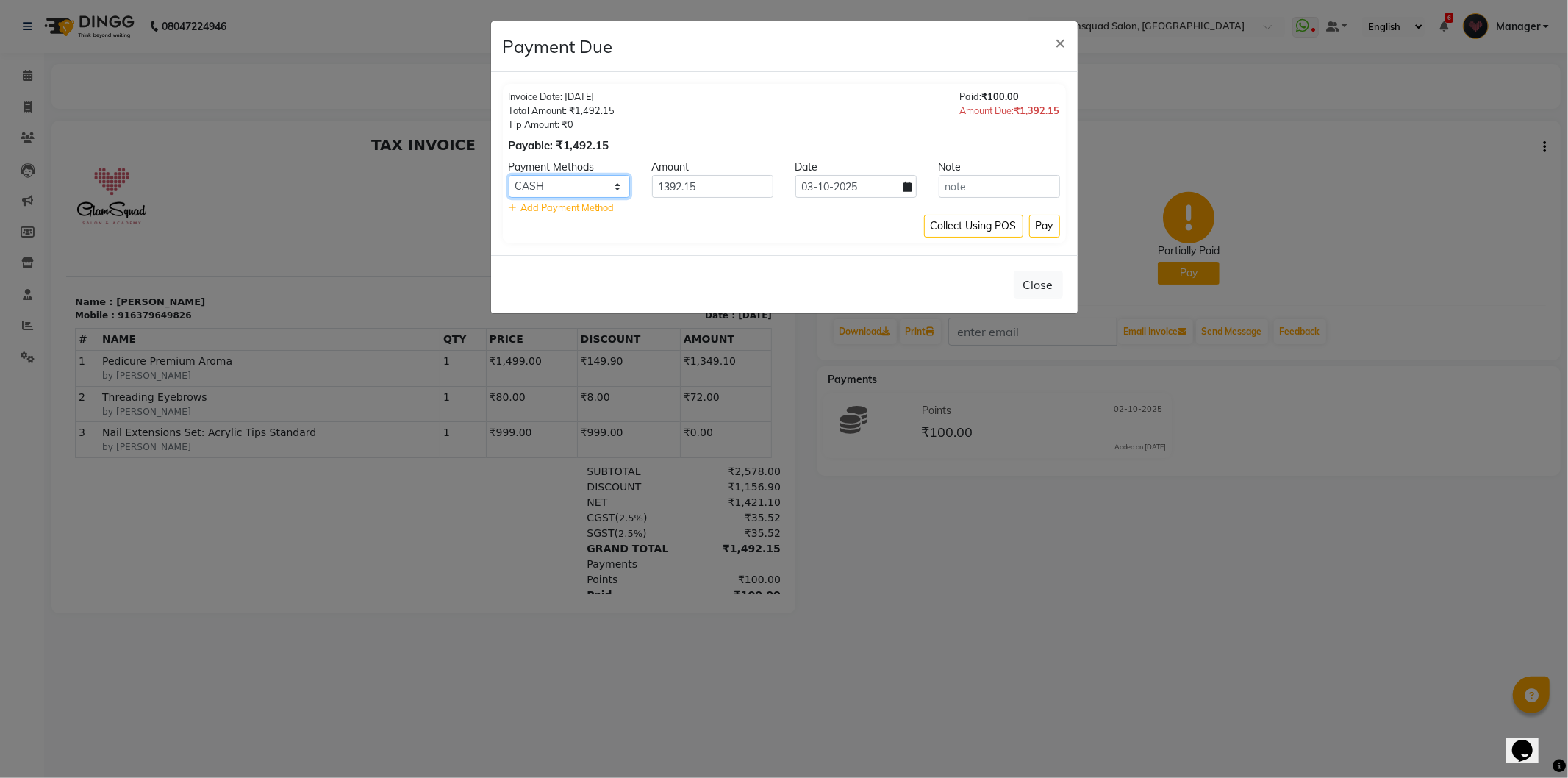
click at [600, 188] on select "CASH UPI NearBuy CARD" at bounding box center [569, 186] width 121 height 23
select select "8"
click at [509, 175] on select "CASH UPI NearBuy CARD" at bounding box center [569, 186] width 121 height 23
click at [747, 248] on div "Invoice Date: [DATE] Total Amount: ₹1,492.15 Tip Amount: ₹0 Payable: ₹1,492.15 …" at bounding box center [784, 163] width 587 height 183
click at [870, 67] on div "Payment Due ×" at bounding box center [784, 46] width 587 height 51
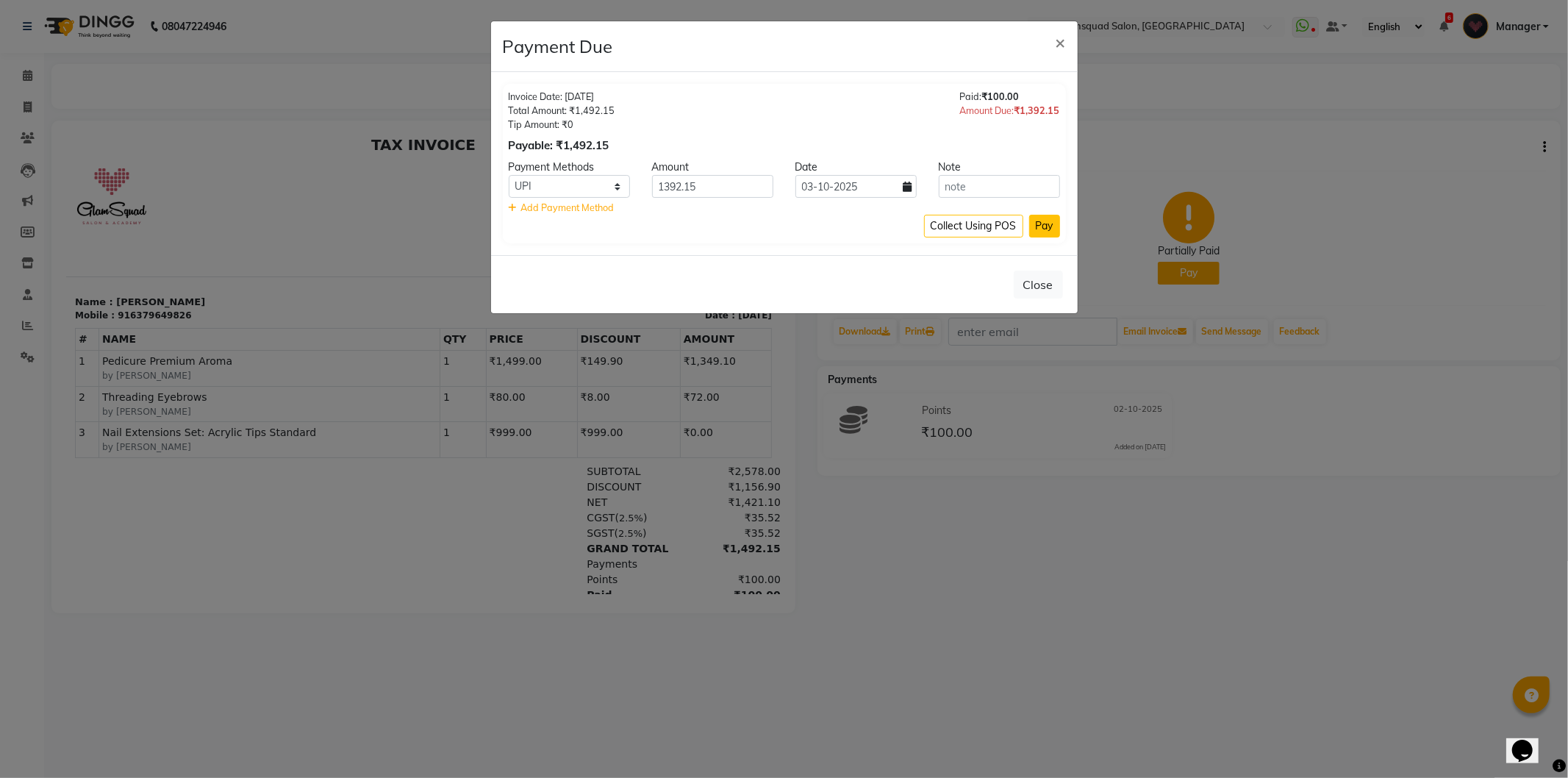
click at [1049, 233] on button "Pay" at bounding box center [1045, 227] width 31 height 23
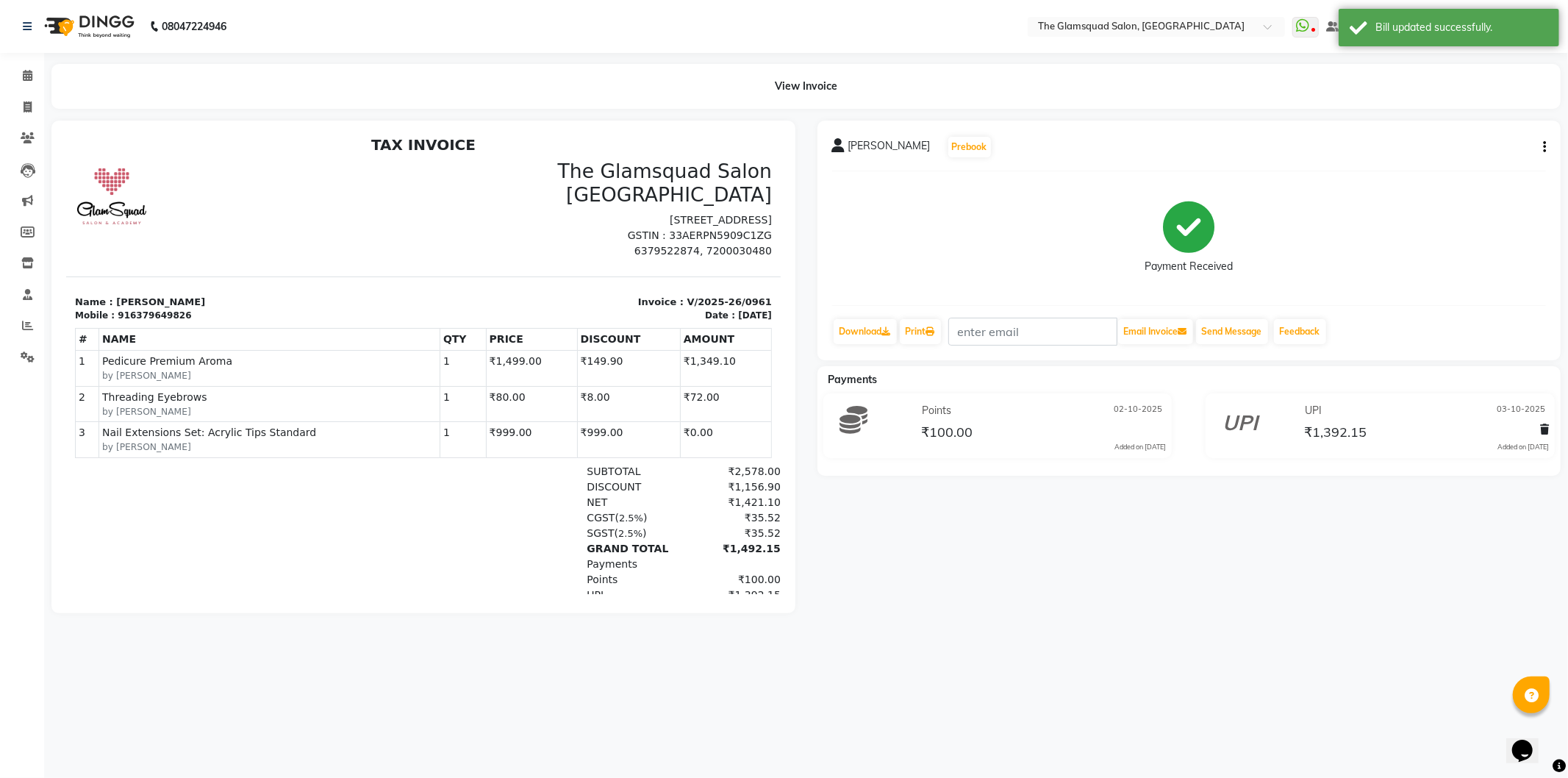
click at [993, 255] on div "Payment Received" at bounding box center [1189, 238] width 714 height 110
click at [30, 74] on icon at bounding box center [28, 75] width 10 height 11
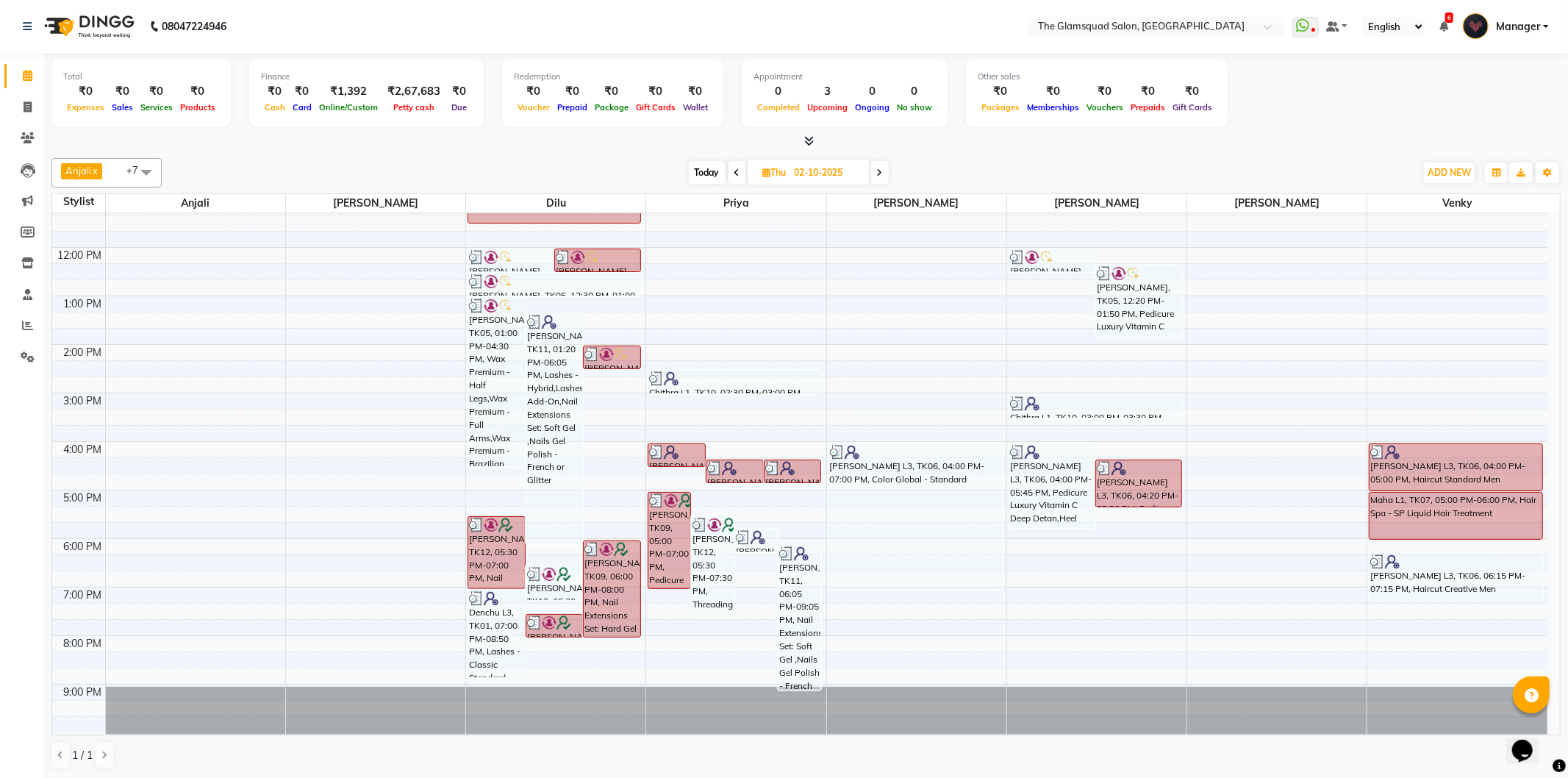
click at [709, 167] on span "Today" at bounding box center [707, 173] width 36 height 23
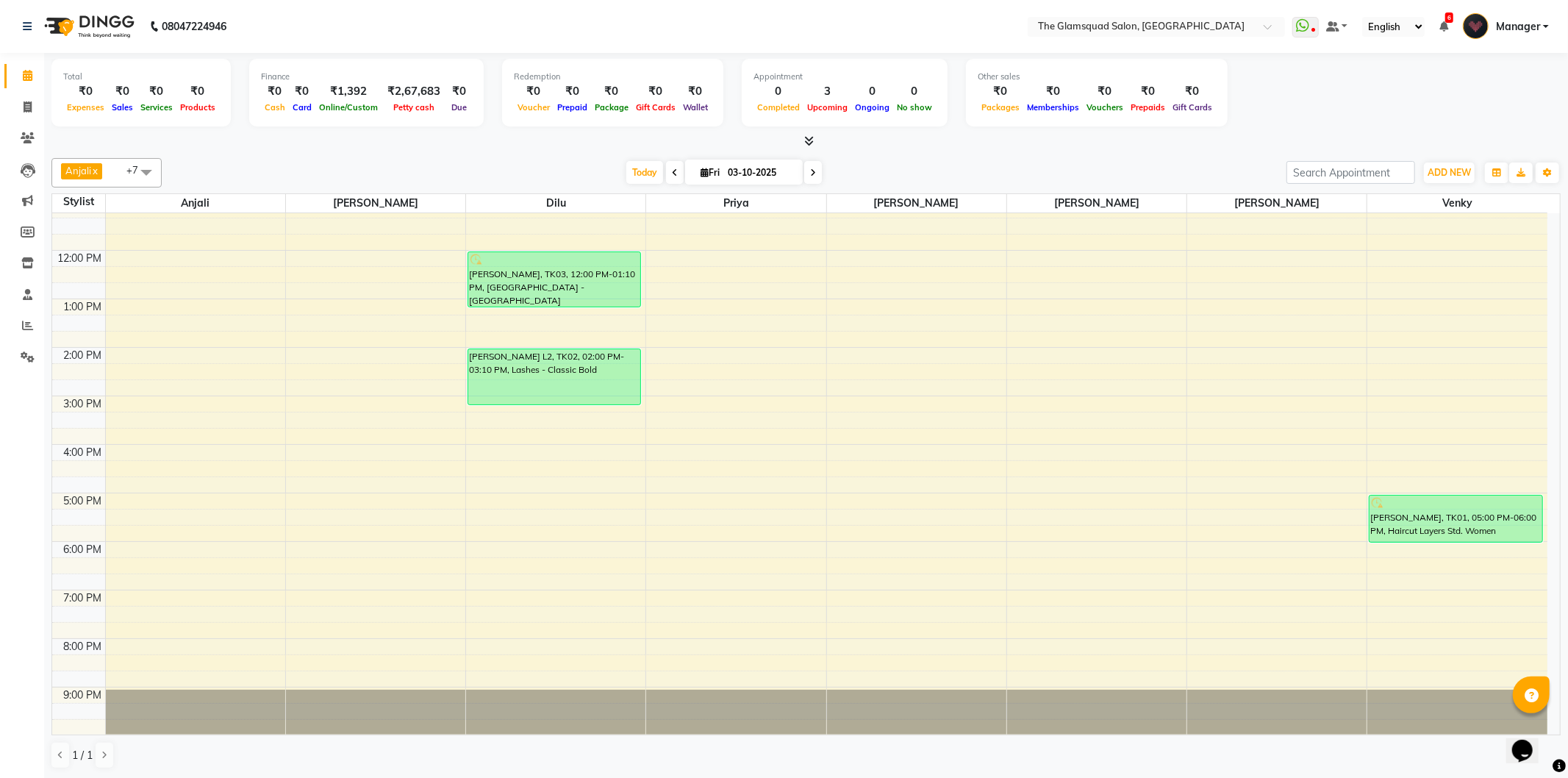
scroll to position [159, 0]
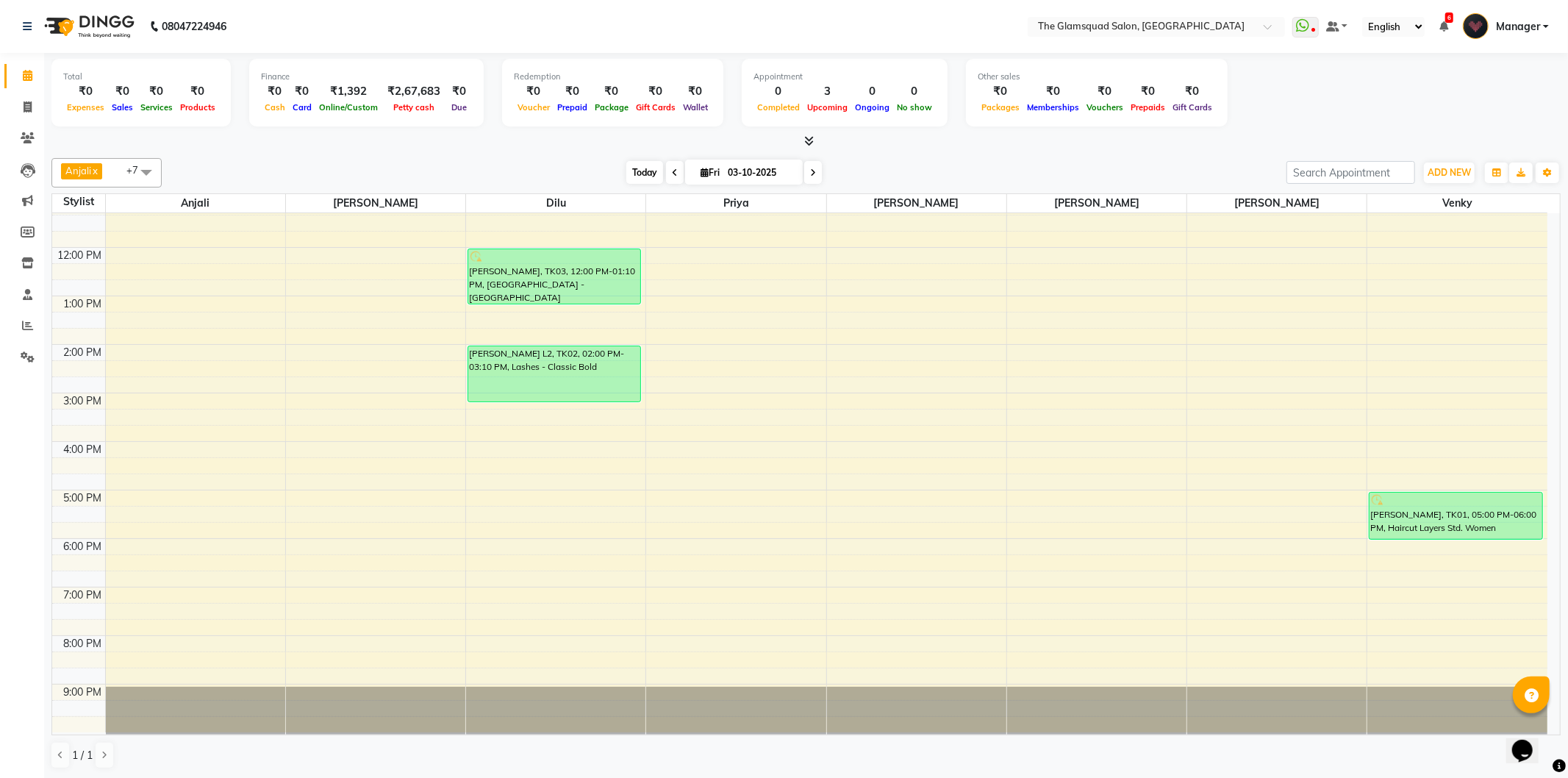
click at [642, 174] on span "Today" at bounding box center [644, 173] width 36 height 23
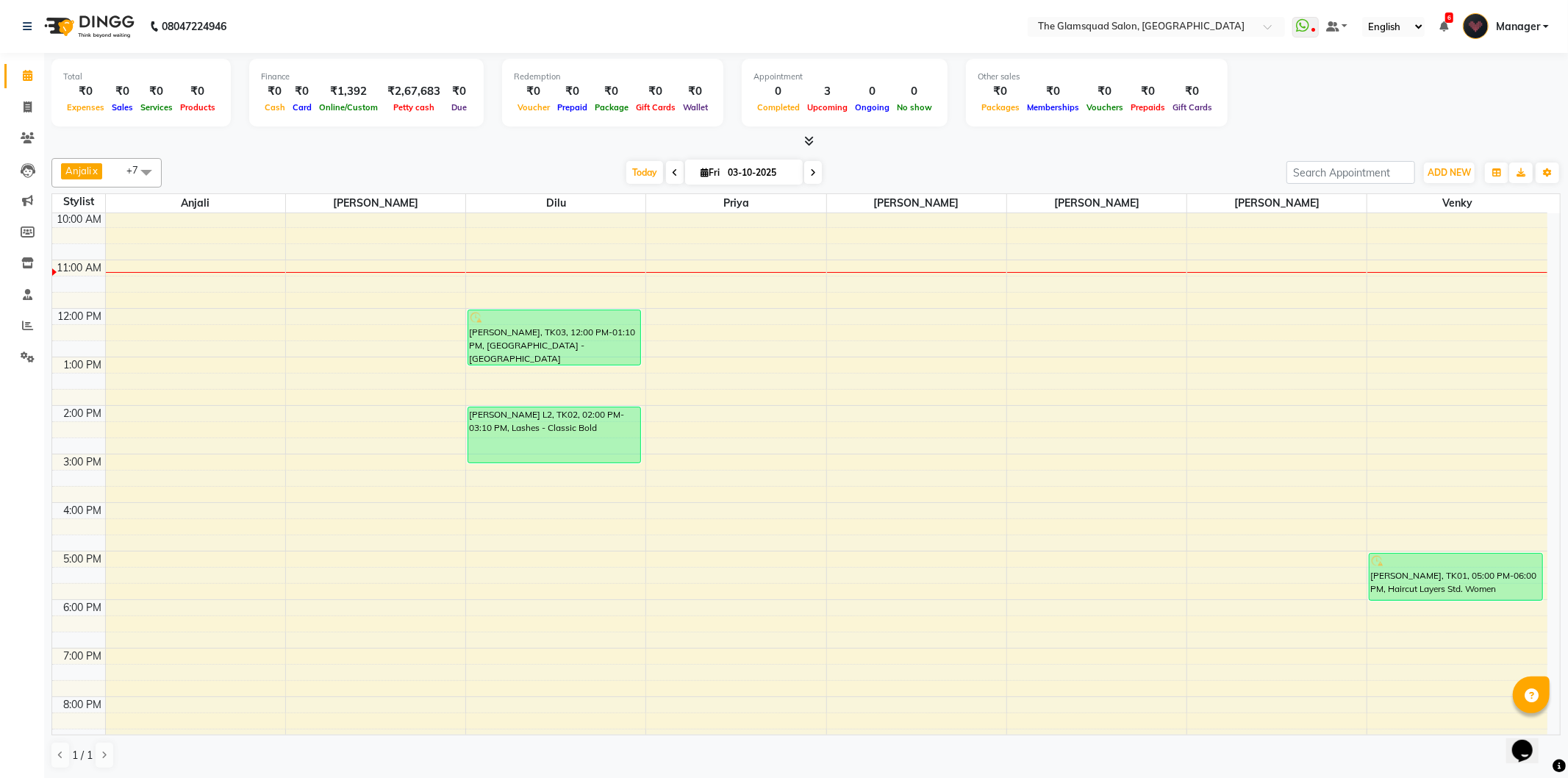
click at [810, 172] on icon at bounding box center [813, 172] width 6 height 9
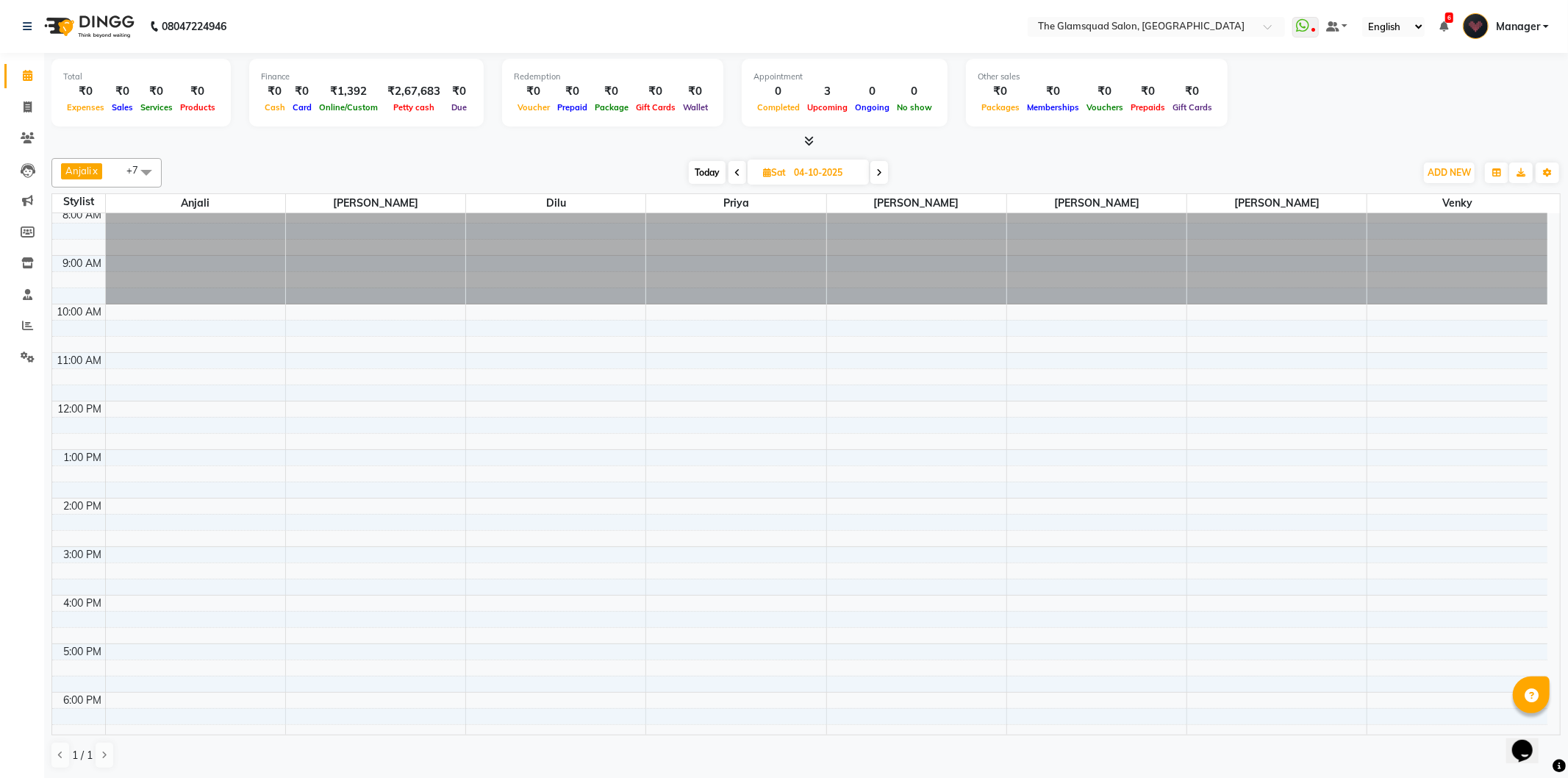
scroll to position [0, 0]
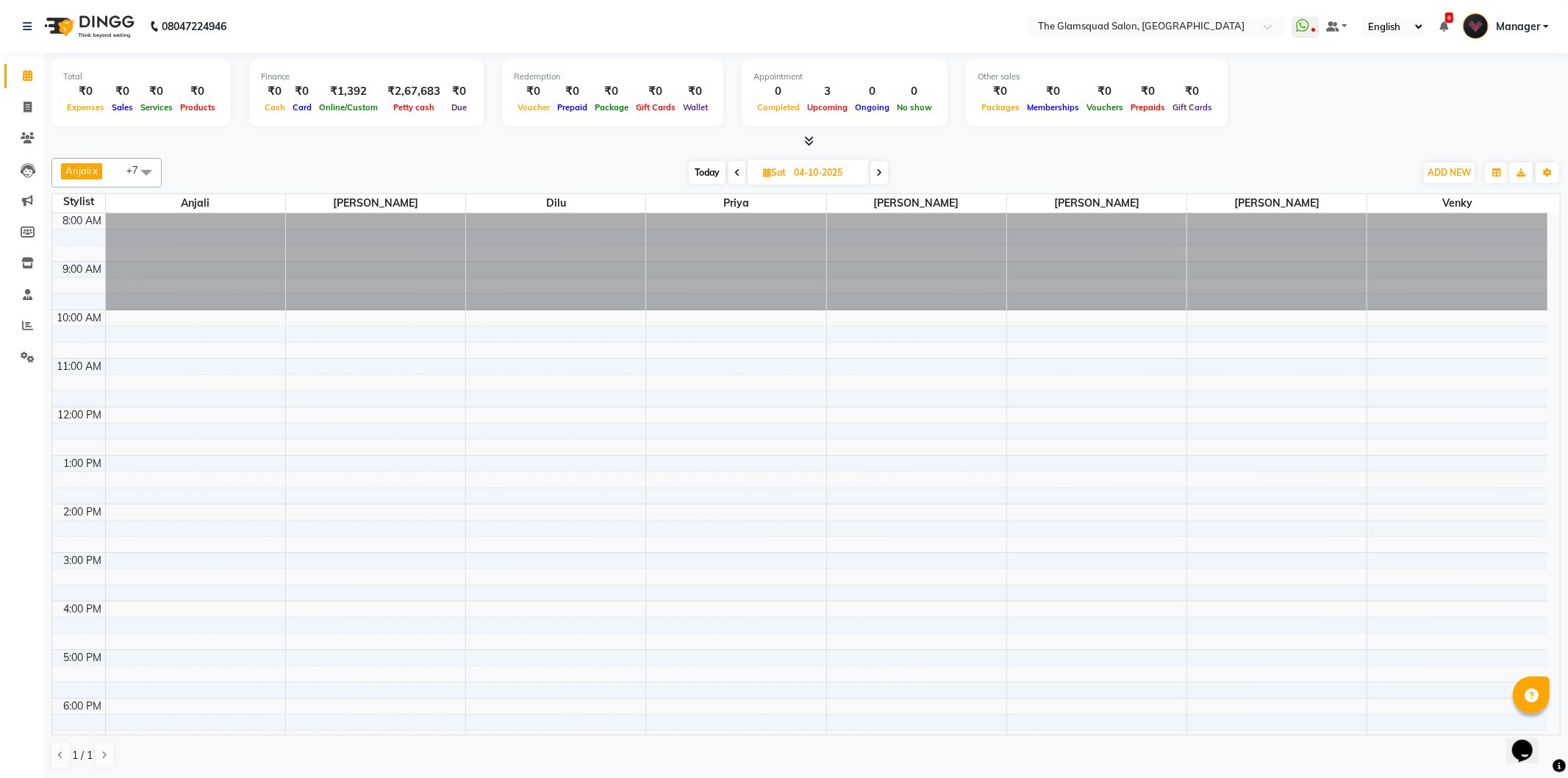
click at [700, 174] on span "Today" at bounding box center [707, 173] width 36 height 23
type input "03-10-2025"
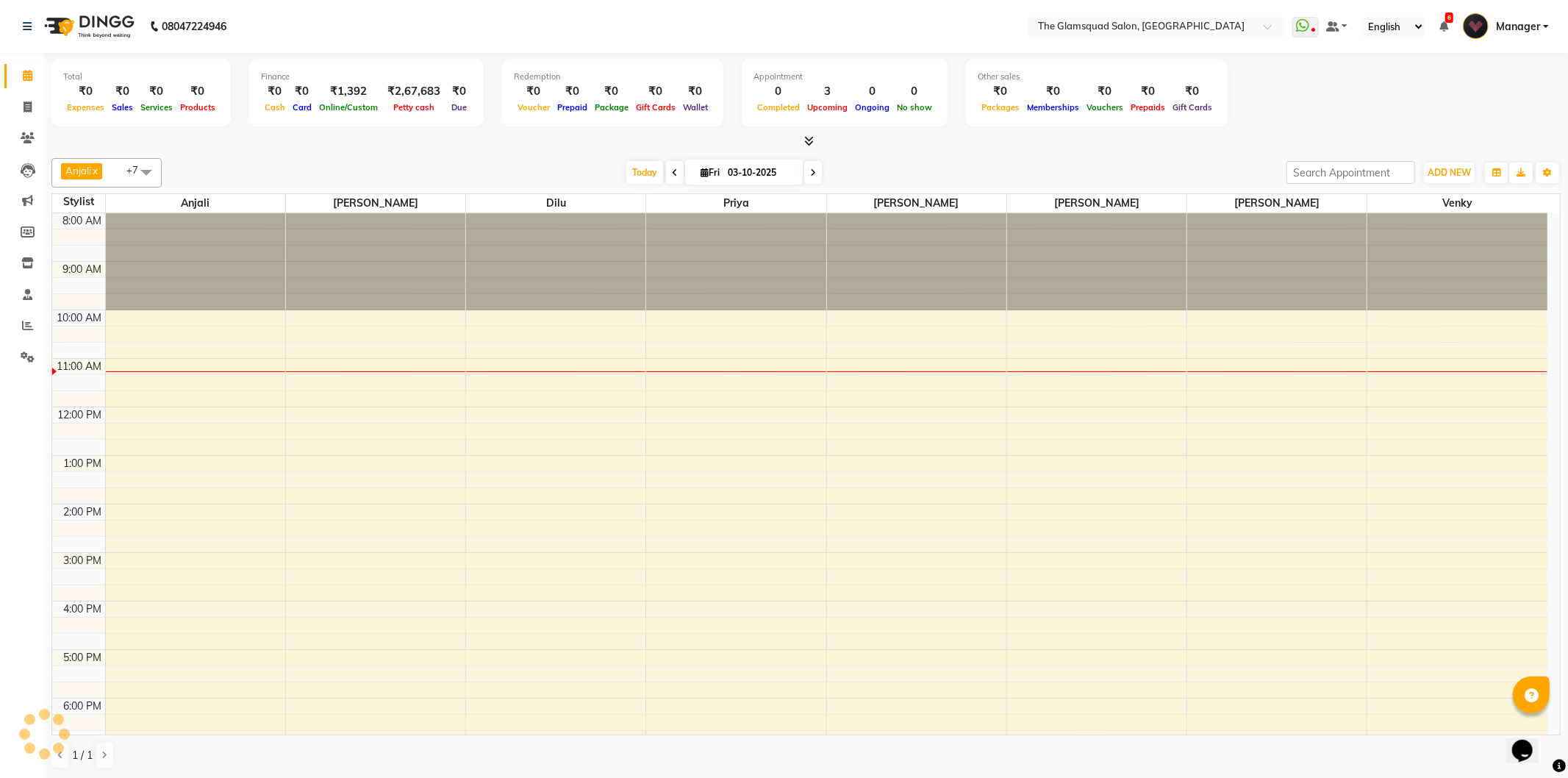
scroll to position [147, 0]
